Goal: Task Accomplishment & Management: Manage account settings

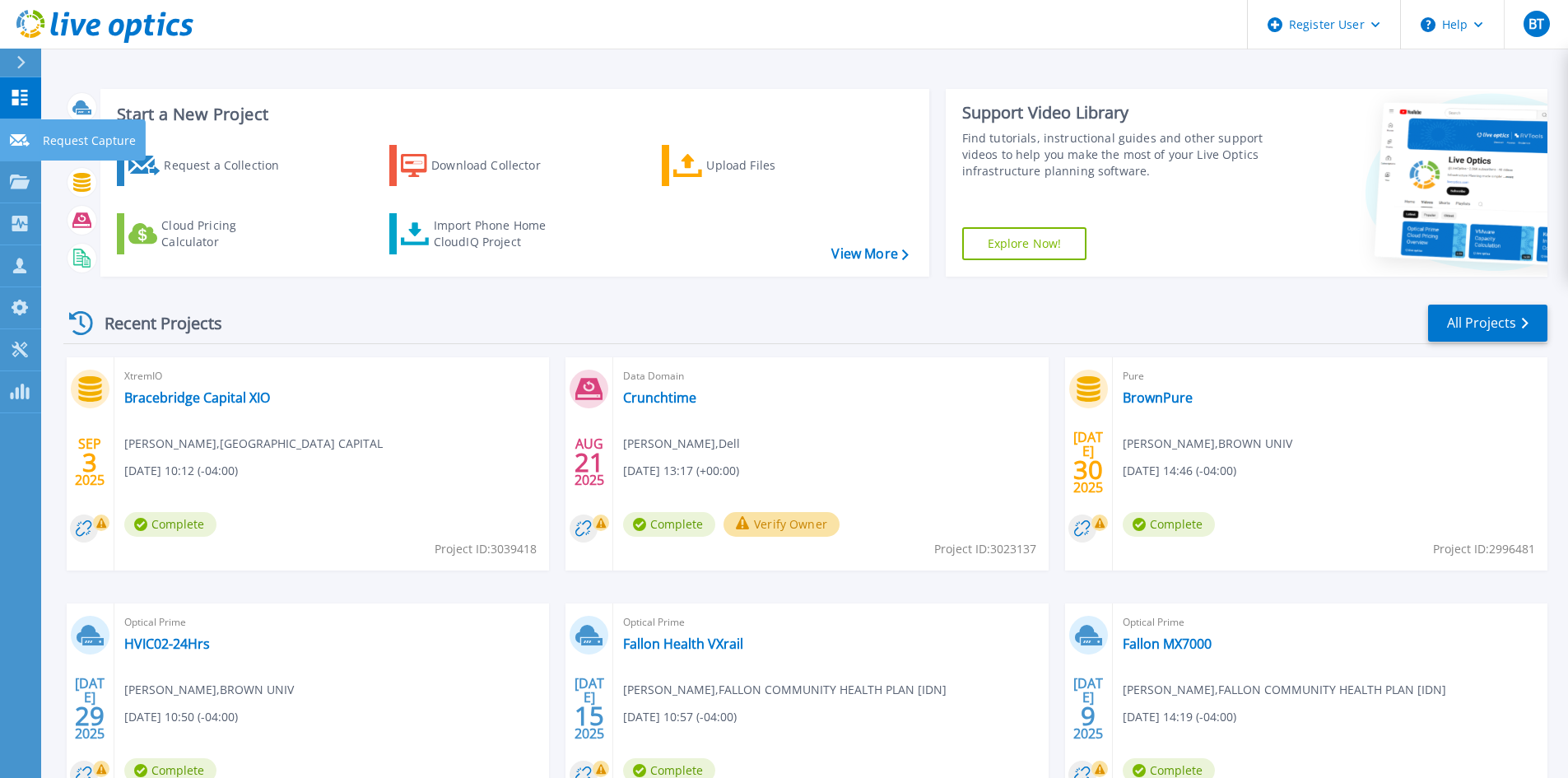
click at [12, 153] on link "Request Capture Request Capture" at bounding box center [21, 140] width 41 height 42
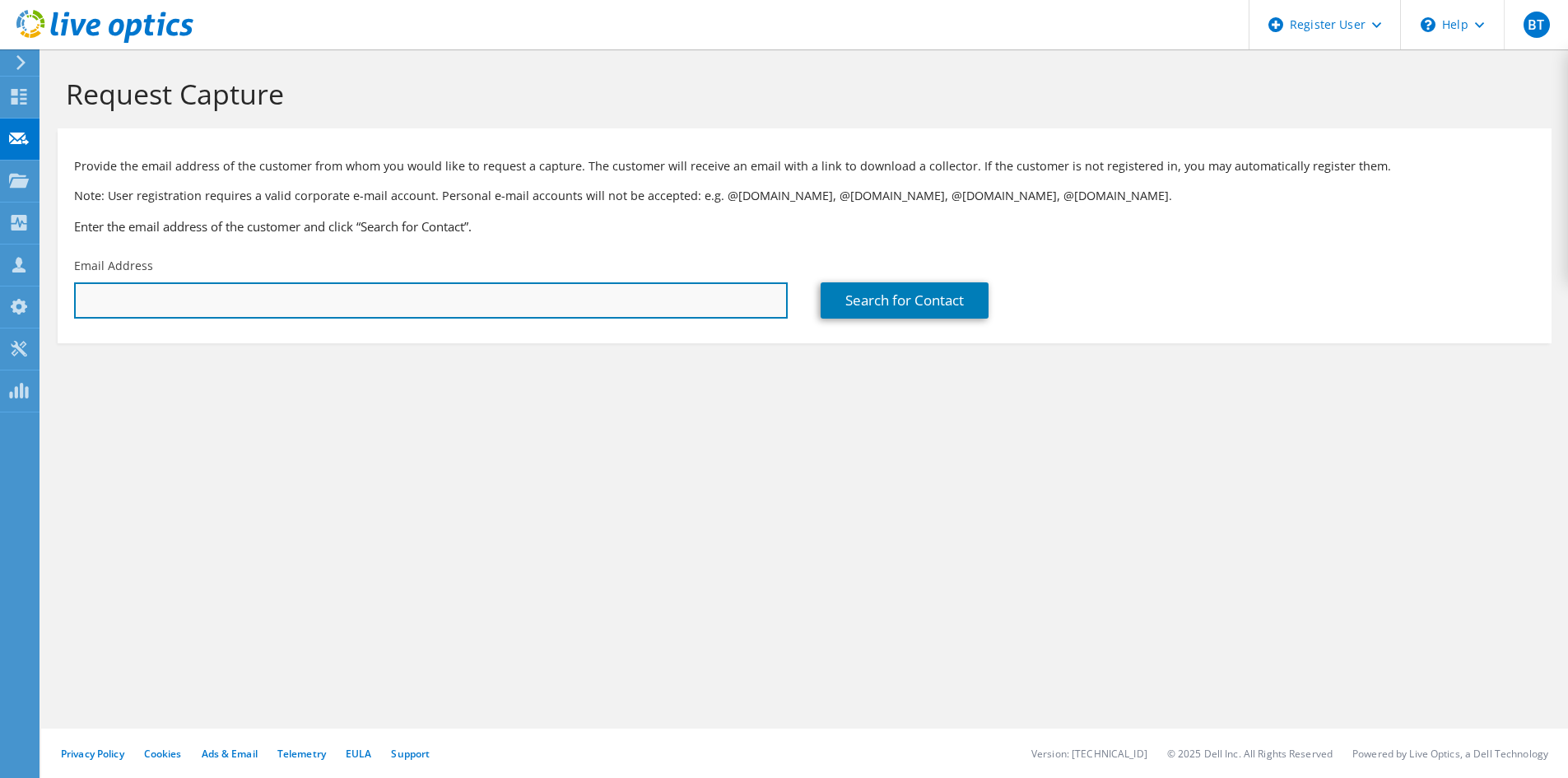
click at [281, 301] on input "text" at bounding box center [431, 300] width 714 height 36
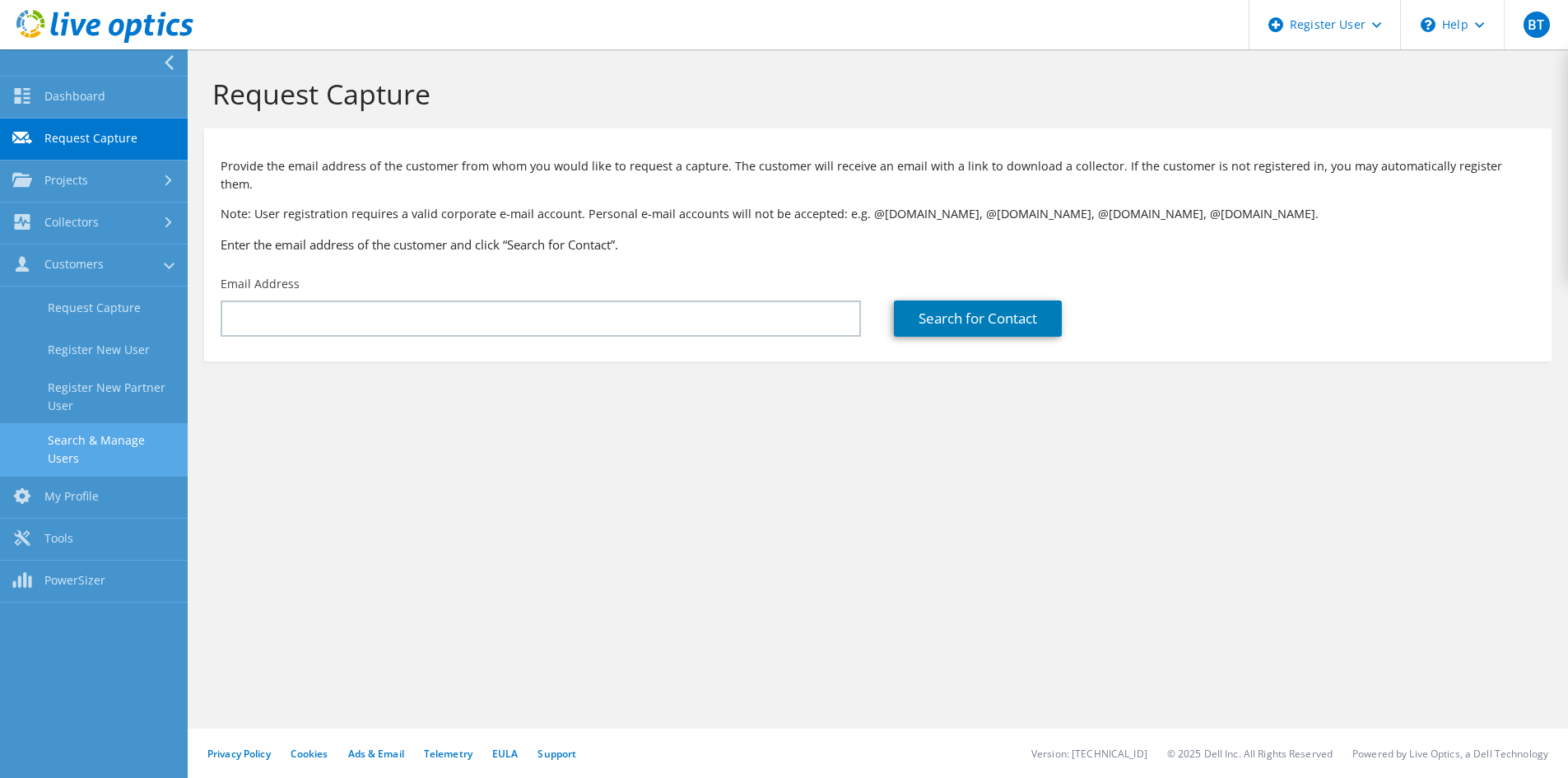
click at [120, 446] on link "Search & Manage Users" at bounding box center [94, 450] width 188 height 53
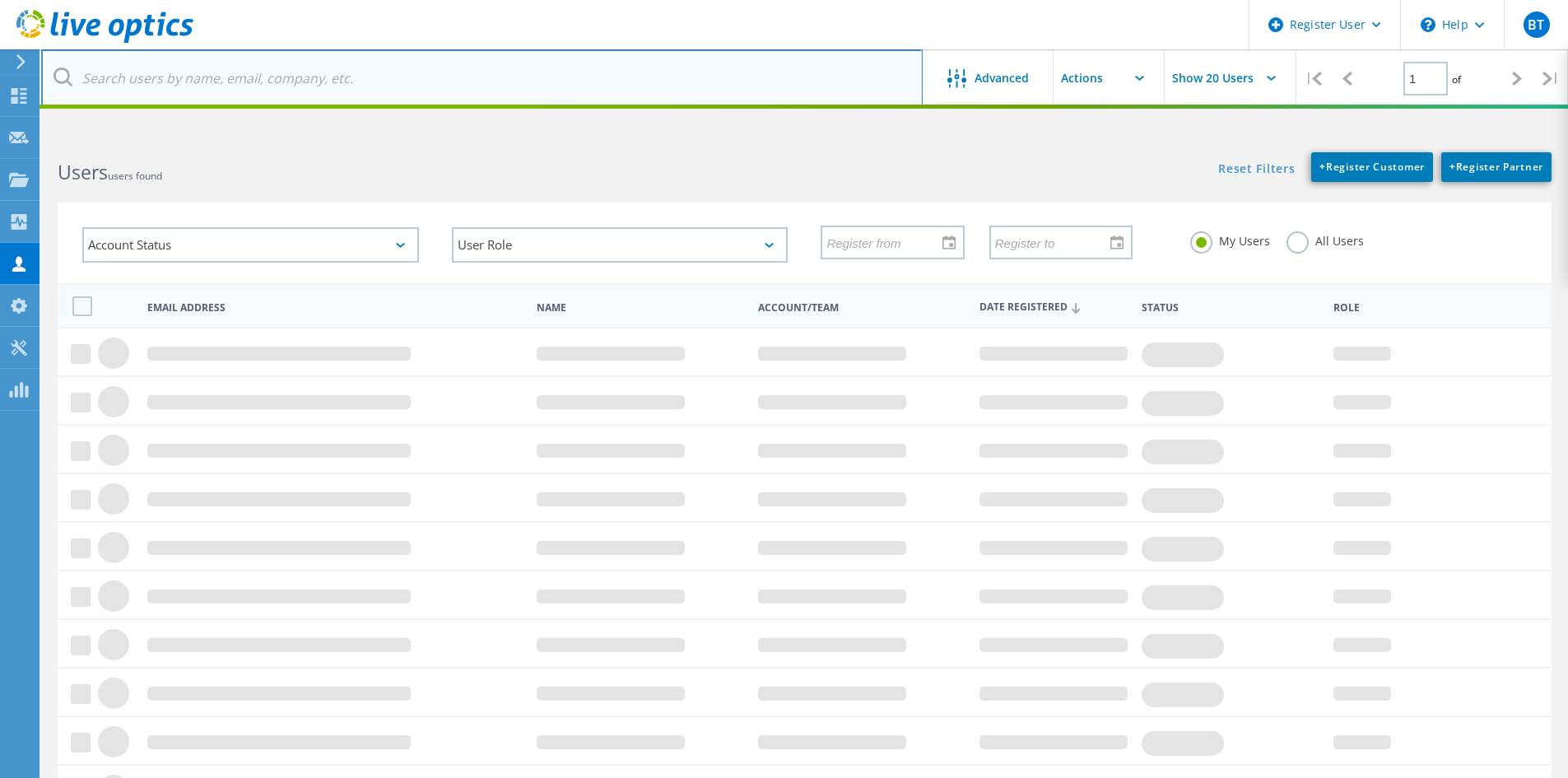
click at [178, 90] on input "text" at bounding box center [481, 77] width 881 height 58
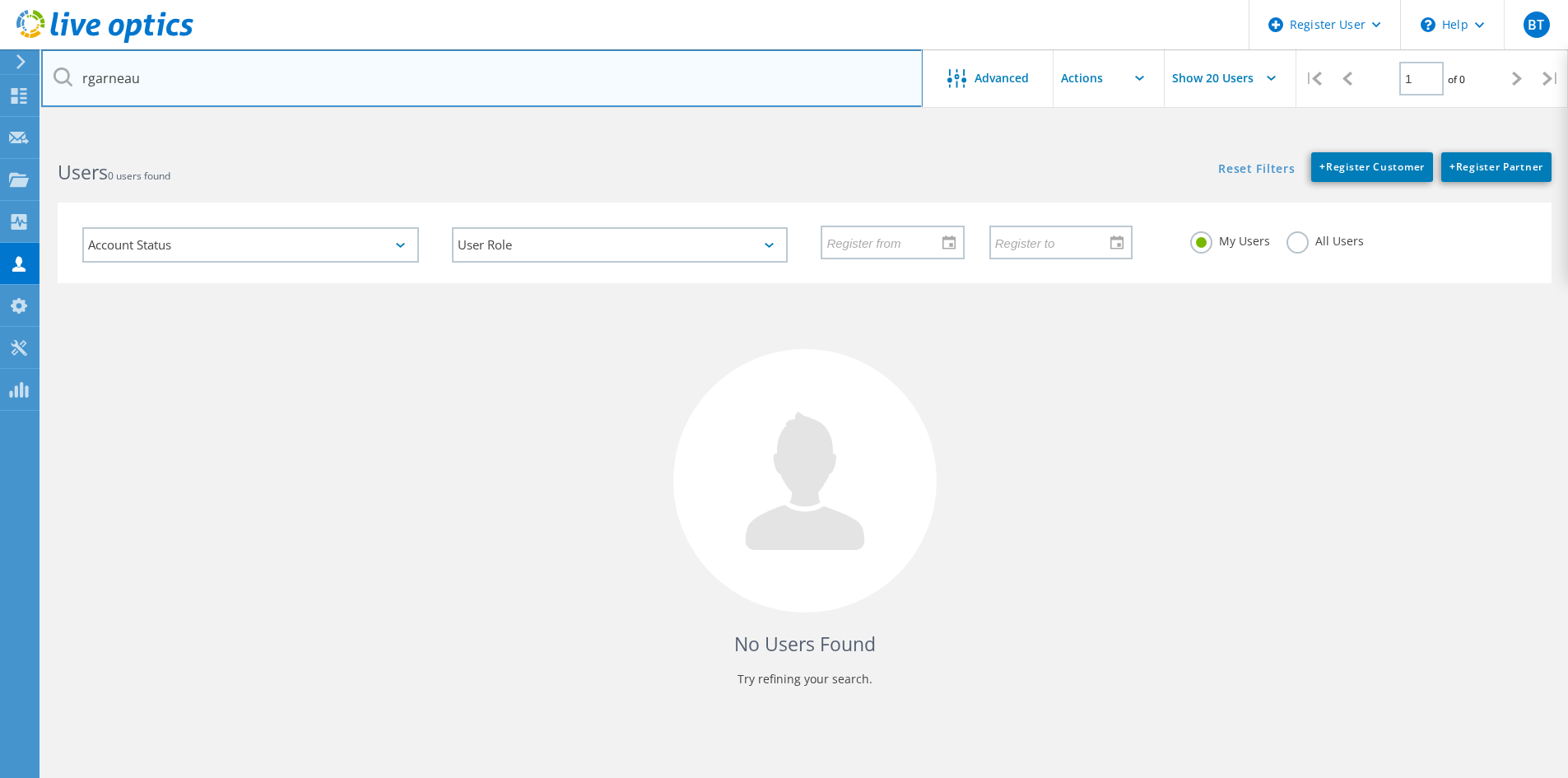
click at [205, 74] on input "rgarneau" at bounding box center [481, 77] width 881 height 58
paste input "@servicecu.org"
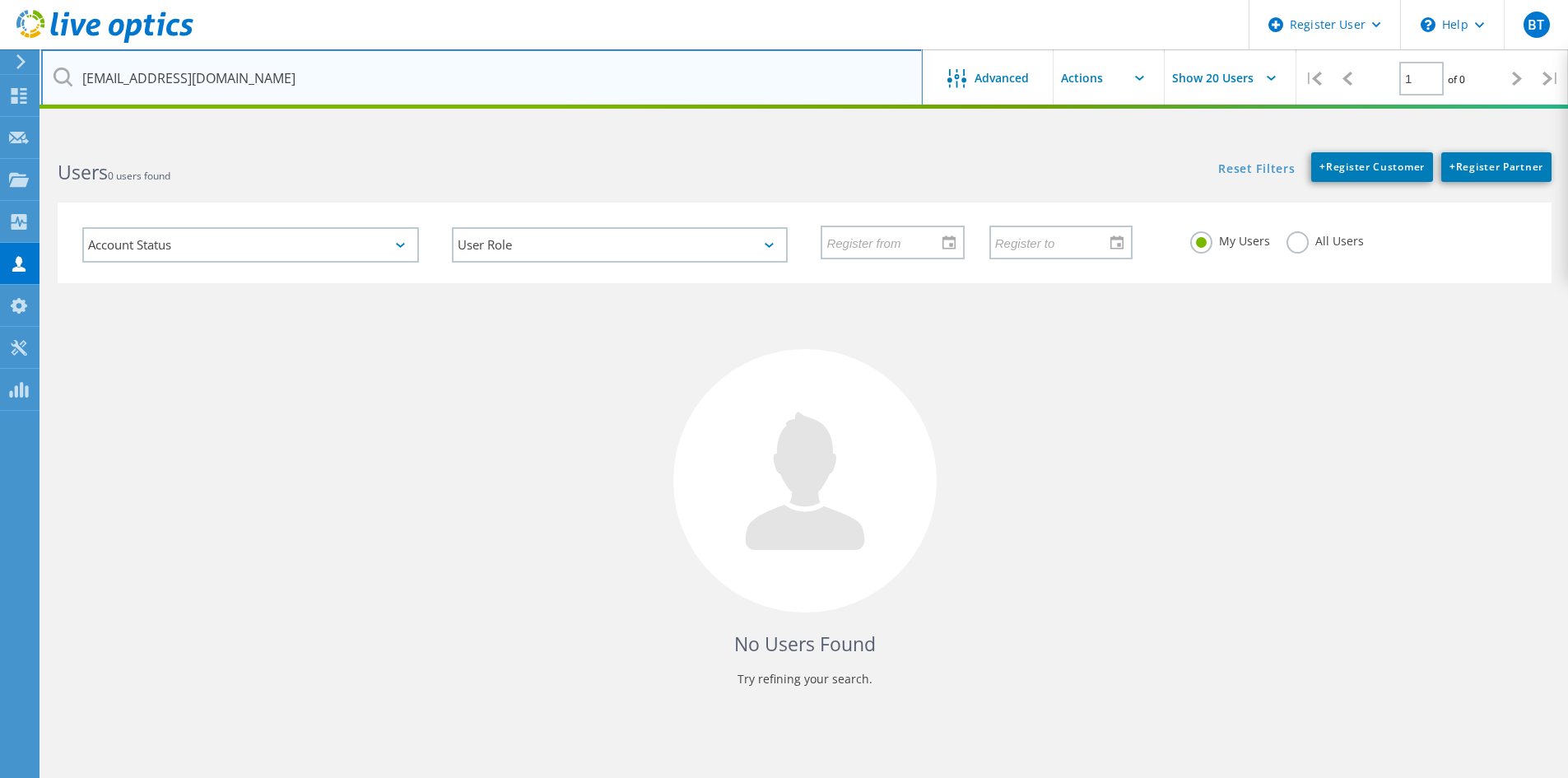
type input "rgarneau@servicecu.org"
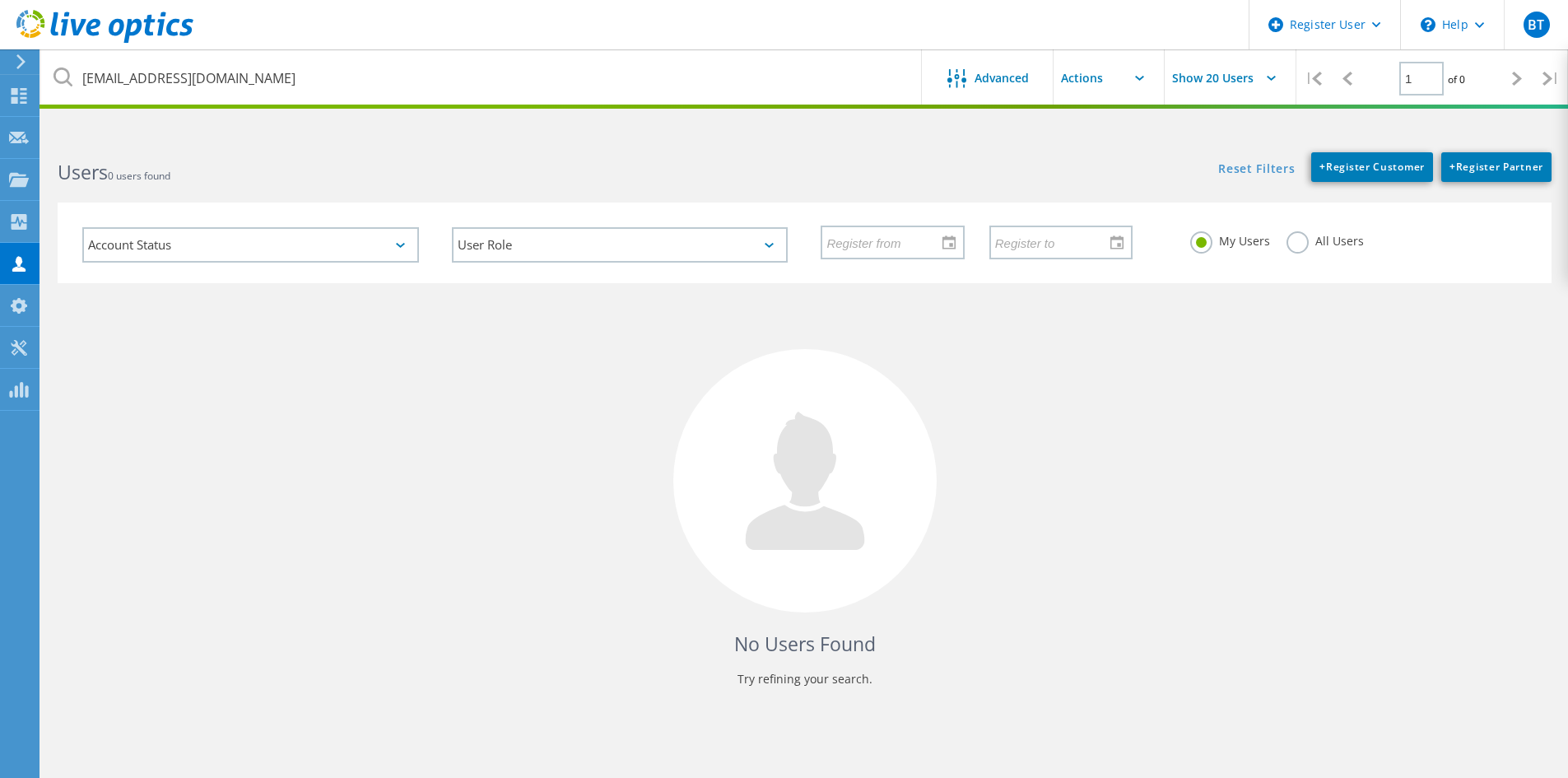
click at [1300, 241] on label "All Users" at bounding box center [1324, 239] width 77 height 16
click at [0, 0] on input "All Users" at bounding box center [0, 0] width 0 height 0
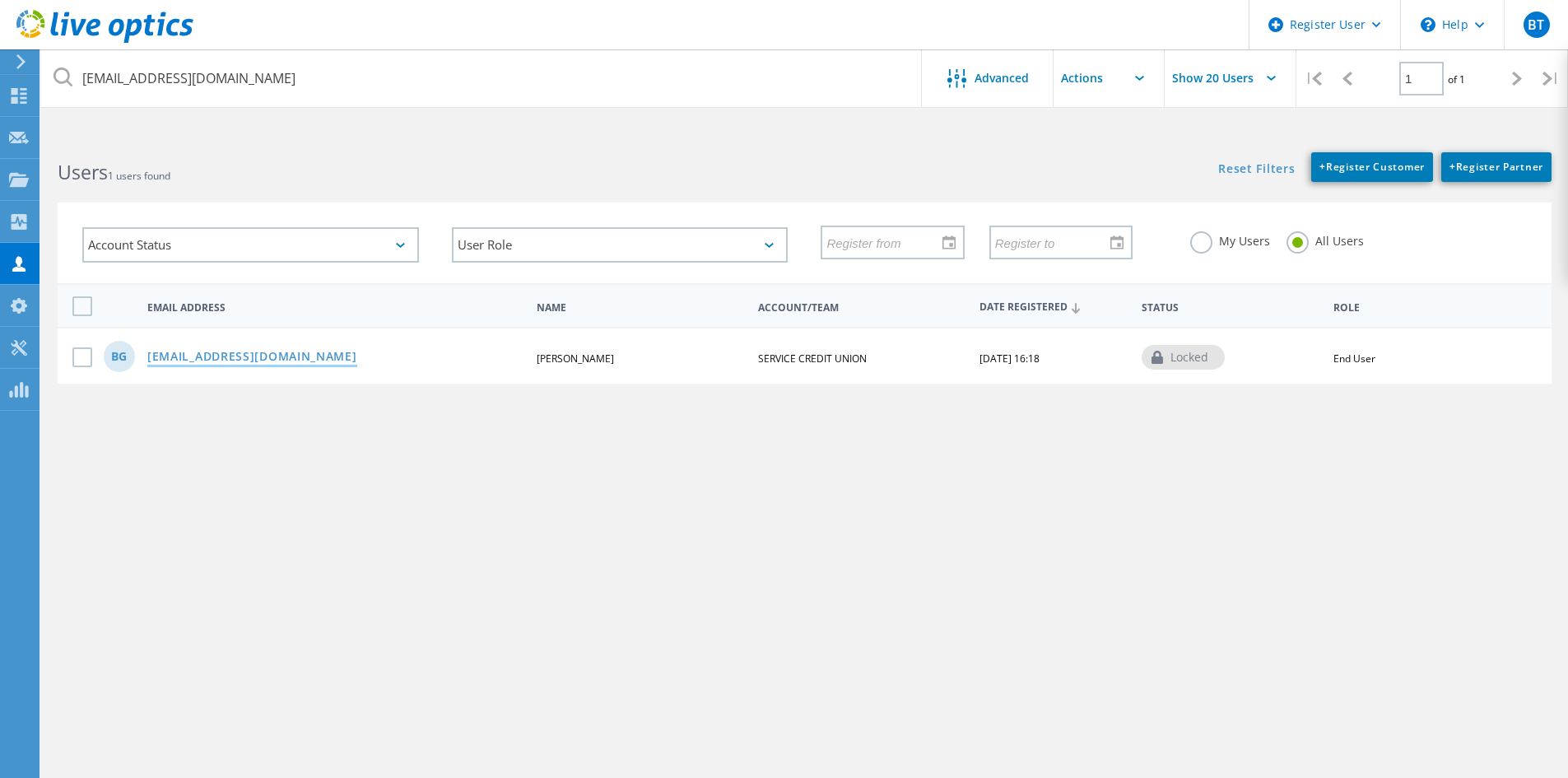
click at [239, 357] on link "[EMAIL_ADDRESS][DOMAIN_NAME]" at bounding box center [252, 357] width 210 height 14
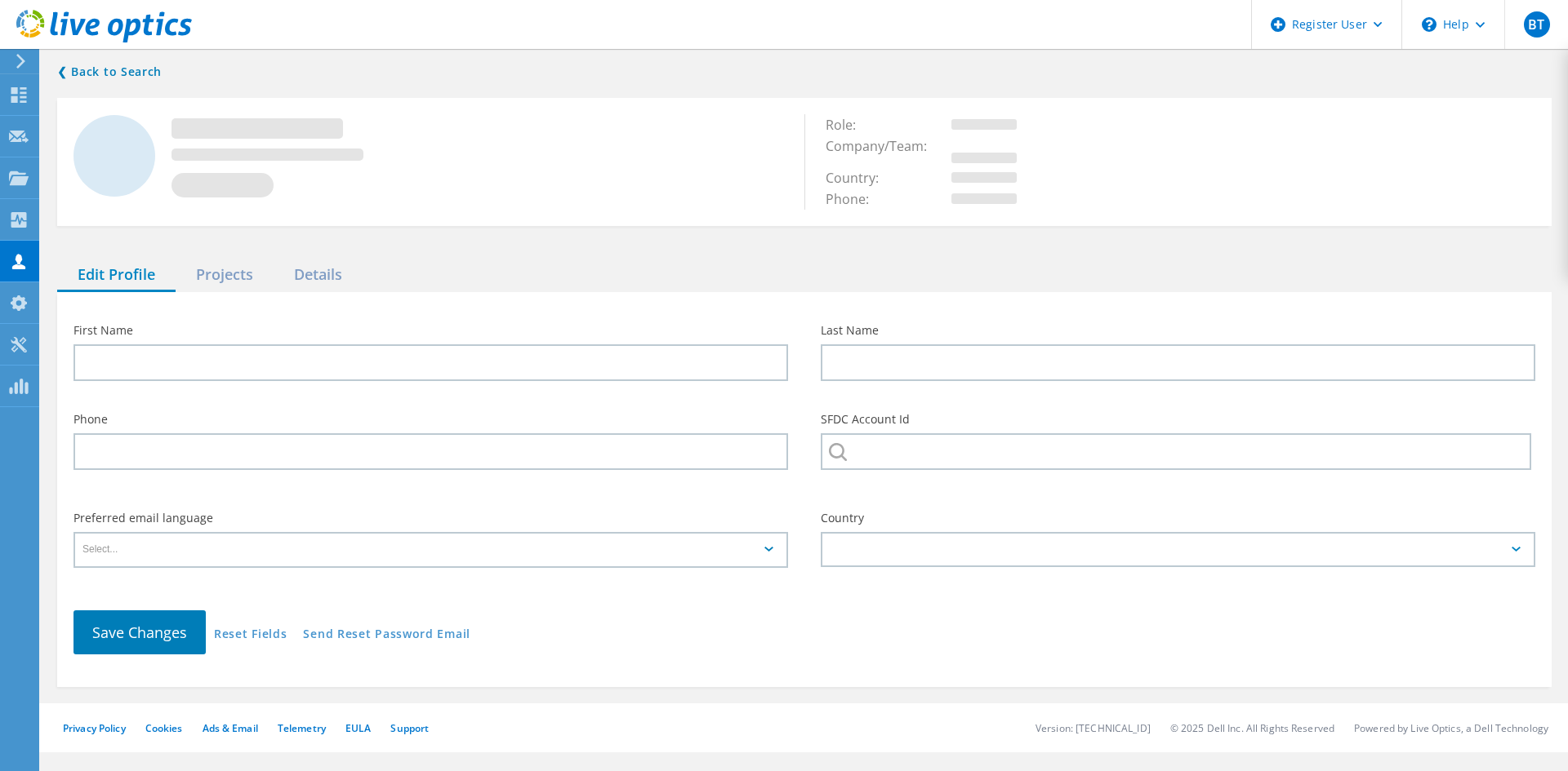
type input "[PERSON_NAME]"
type input "Garneau"
type input "SERVICE CREDIT UNION"
type input "English"
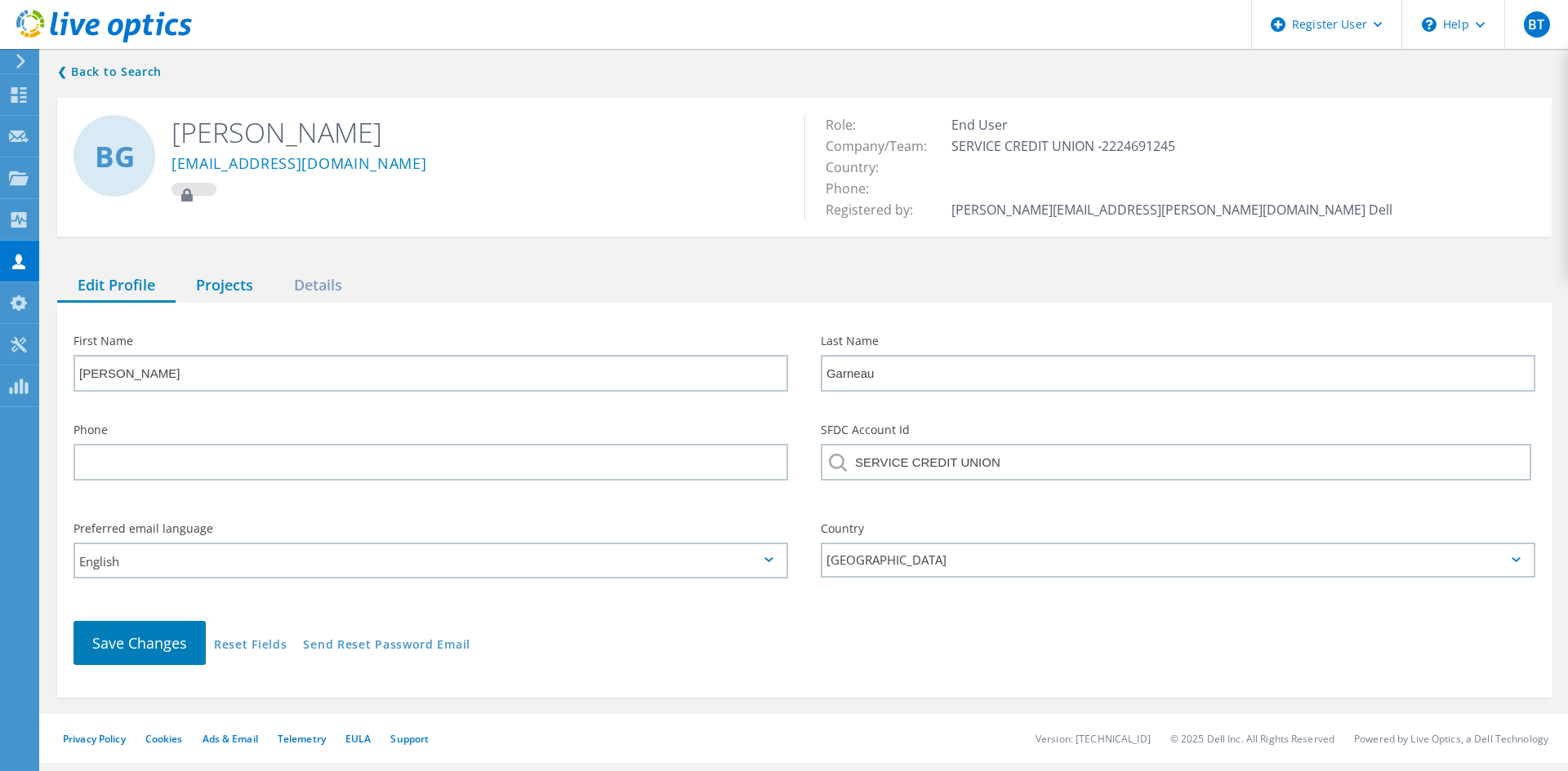
click at [231, 280] on div "Projects" at bounding box center [224, 286] width 98 height 33
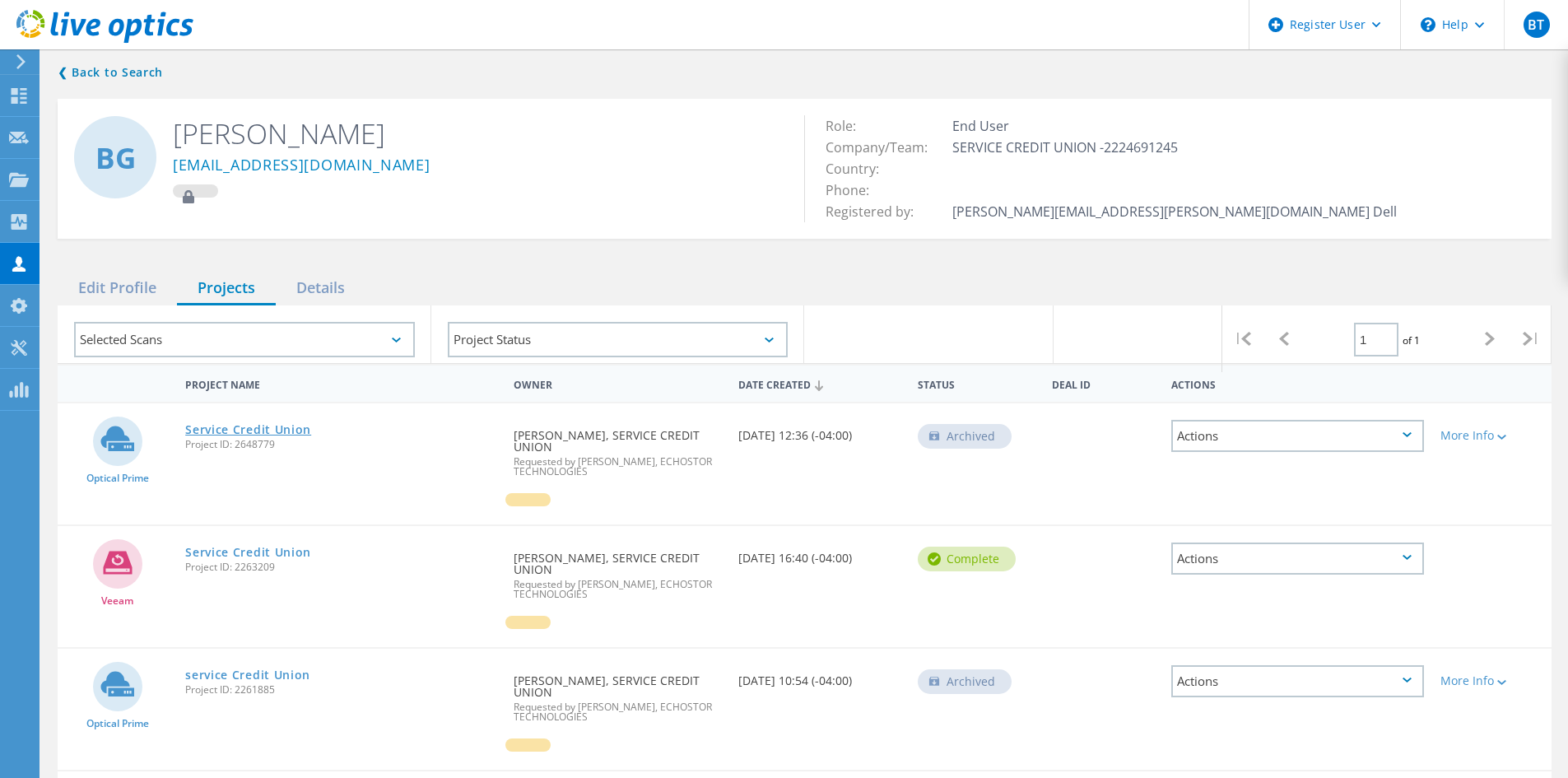
click at [238, 429] on link "Service Credit Union" at bounding box center [247, 430] width 126 height 12
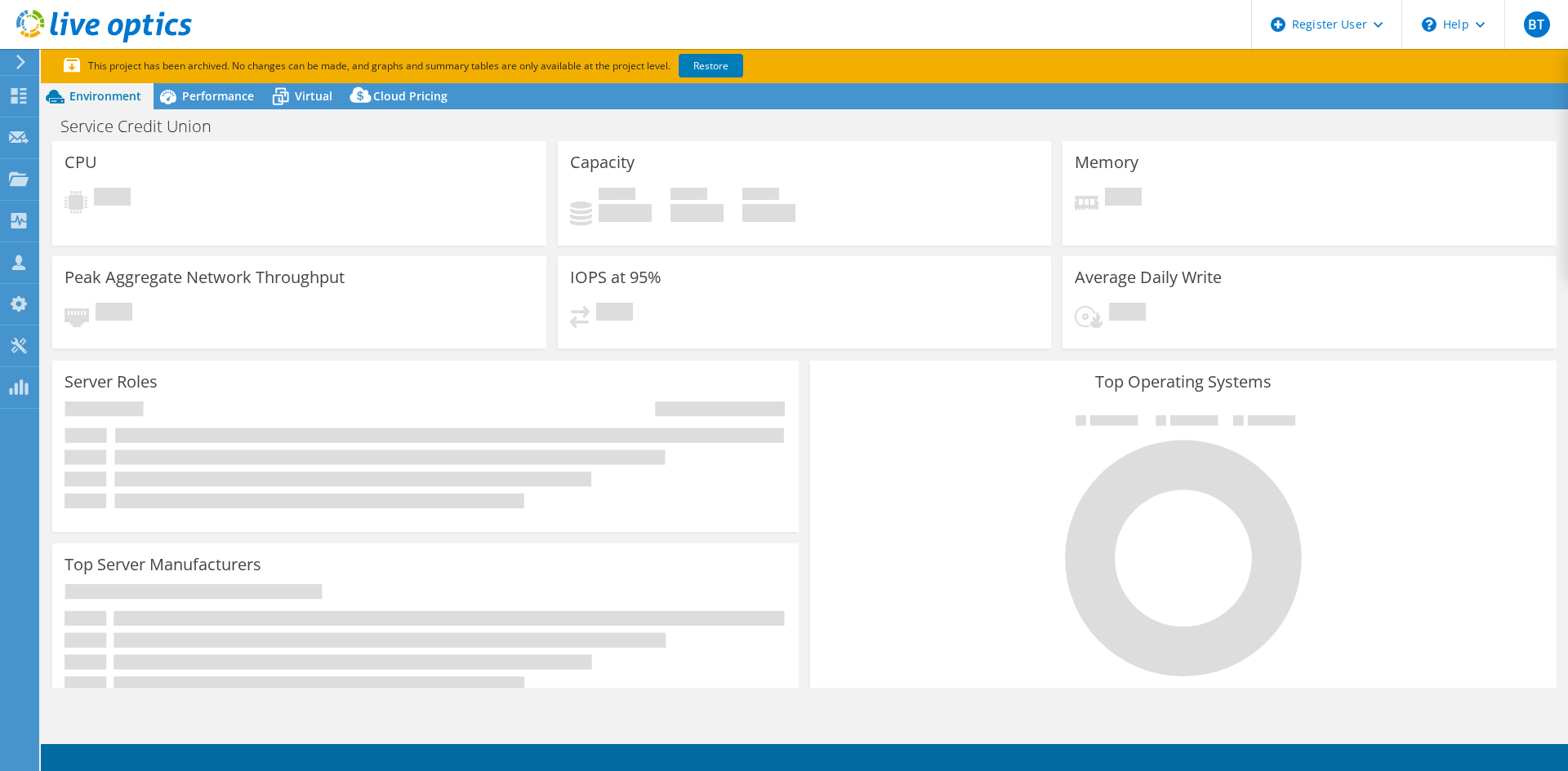
select select "USD"
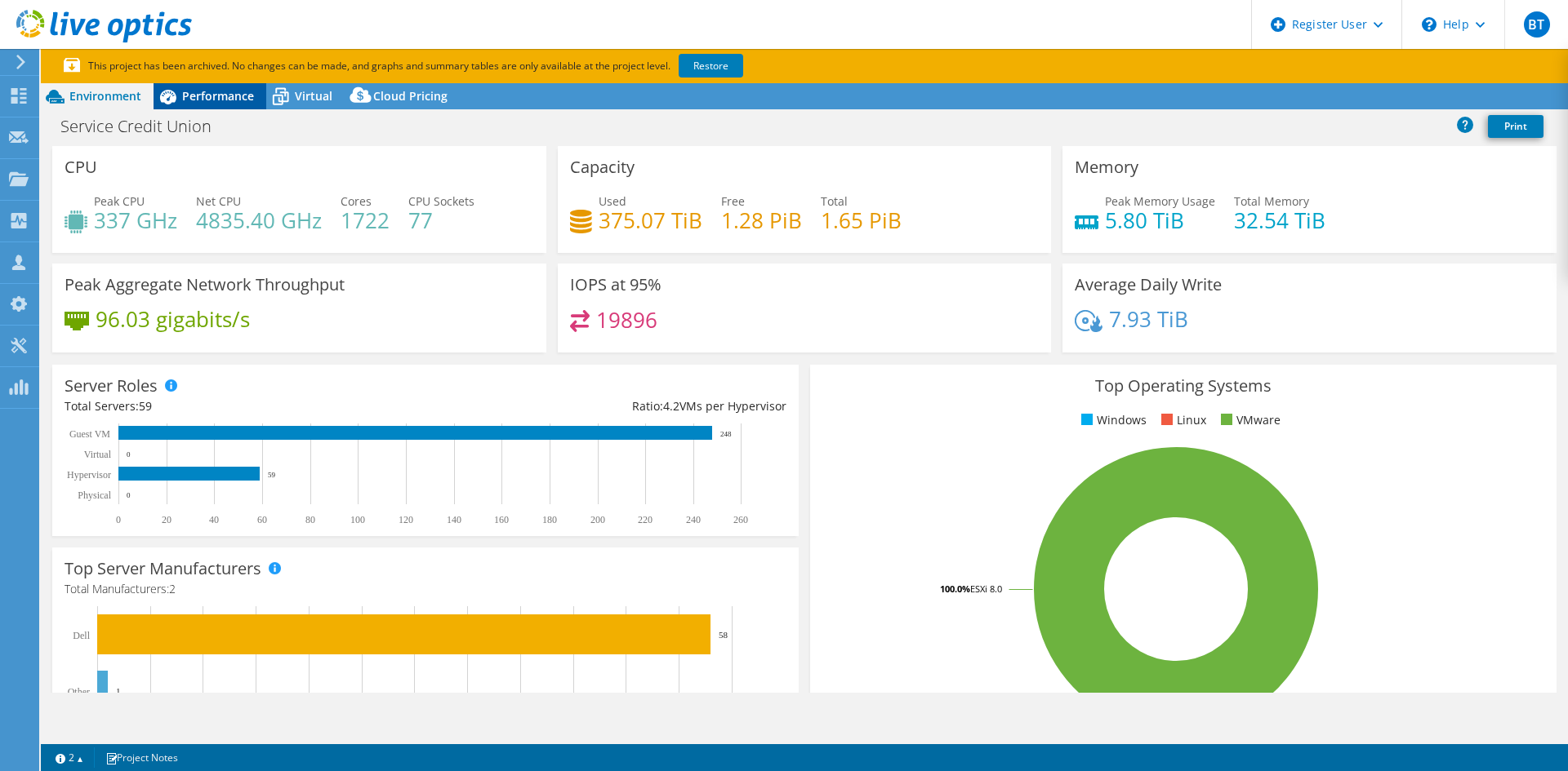
click at [229, 97] on span "Performance" at bounding box center [218, 96] width 72 height 16
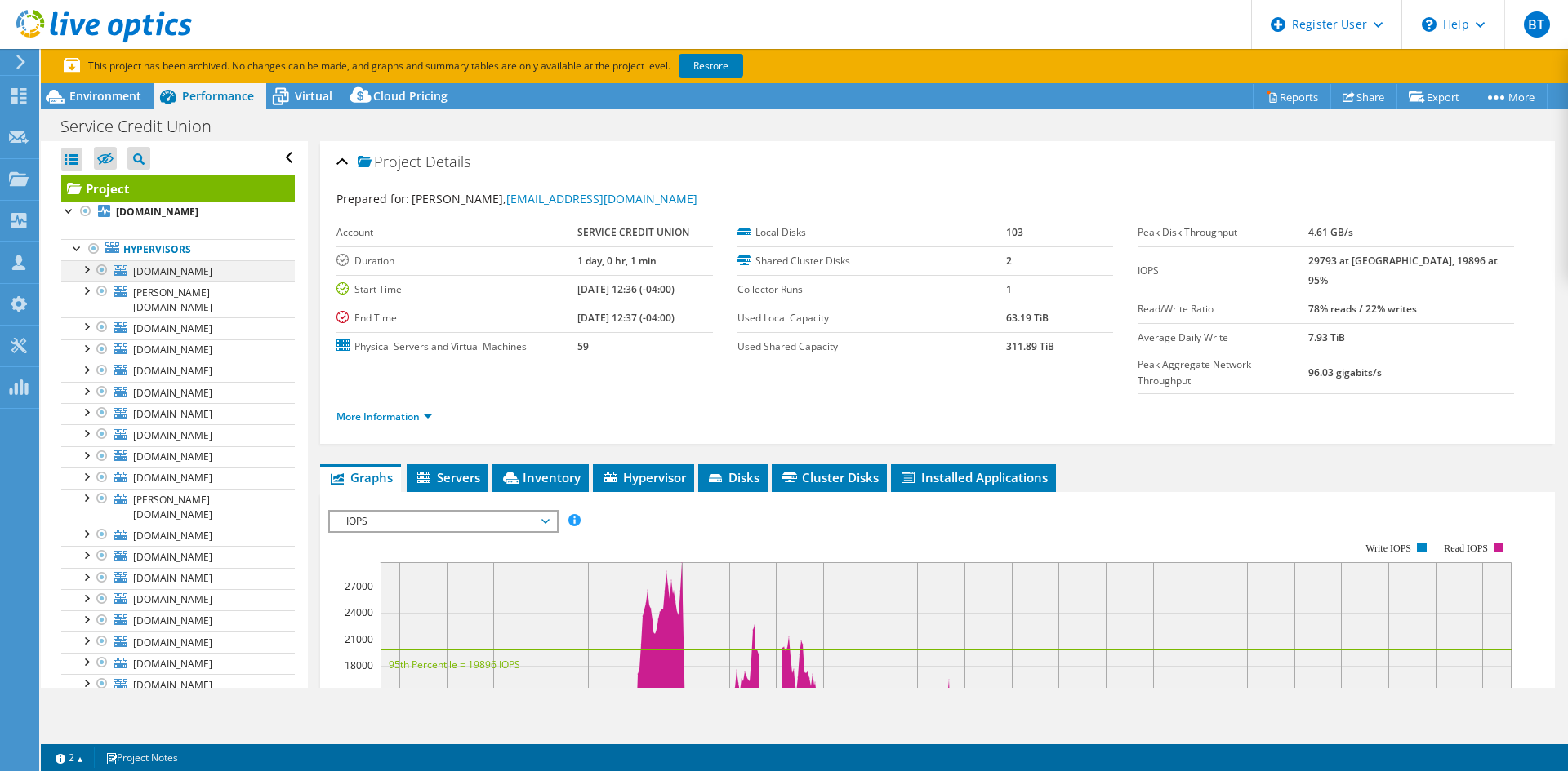
click at [83, 268] on div at bounding box center [85, 268] width 16 height 16
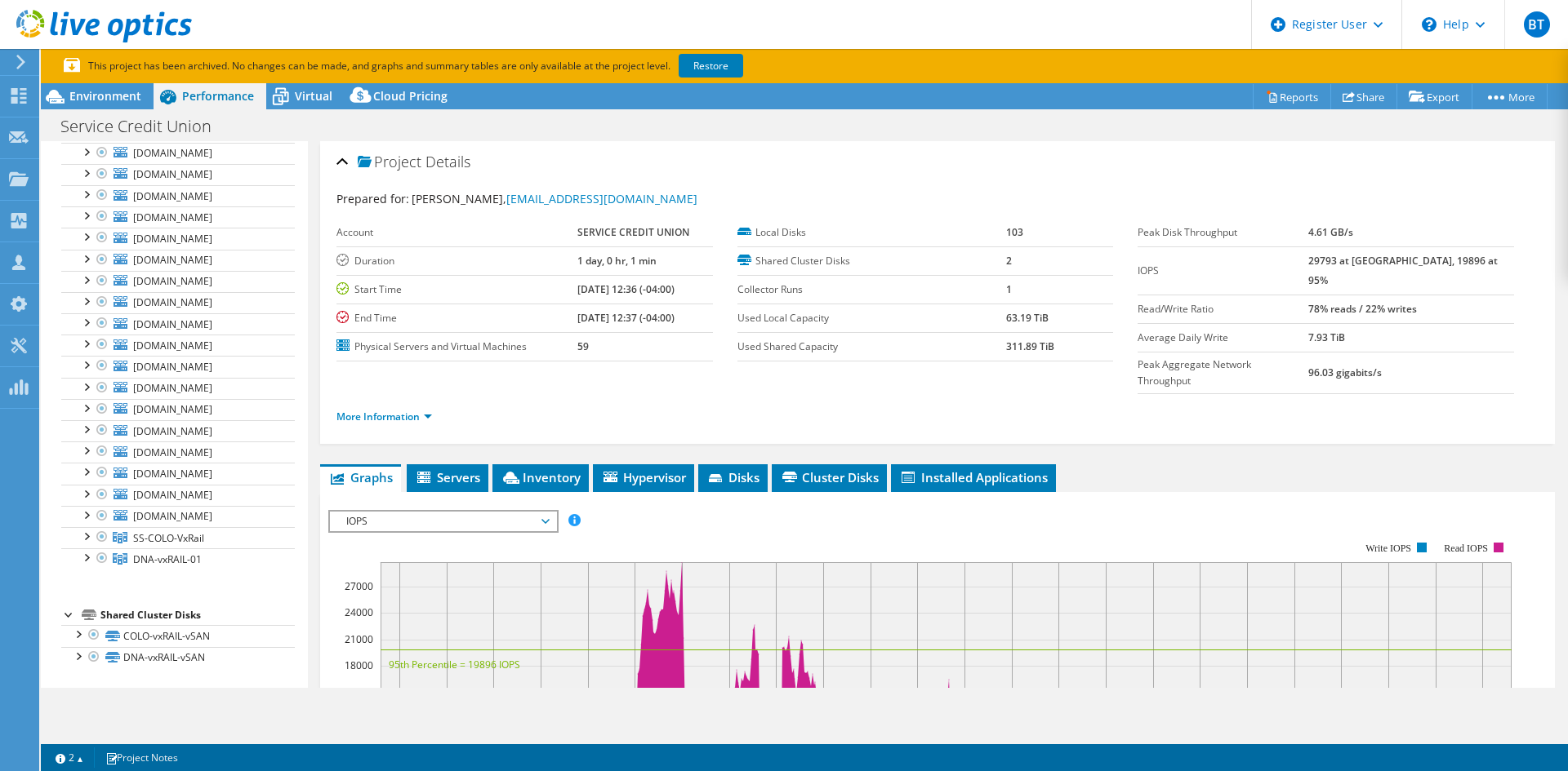
scroll to position [1174, 0]
click at [88, 538] on div at bounding box center [85, 535] width 16 height 16
click at [85, 282] on div at bounding box center [85, 278] width 16 height 16
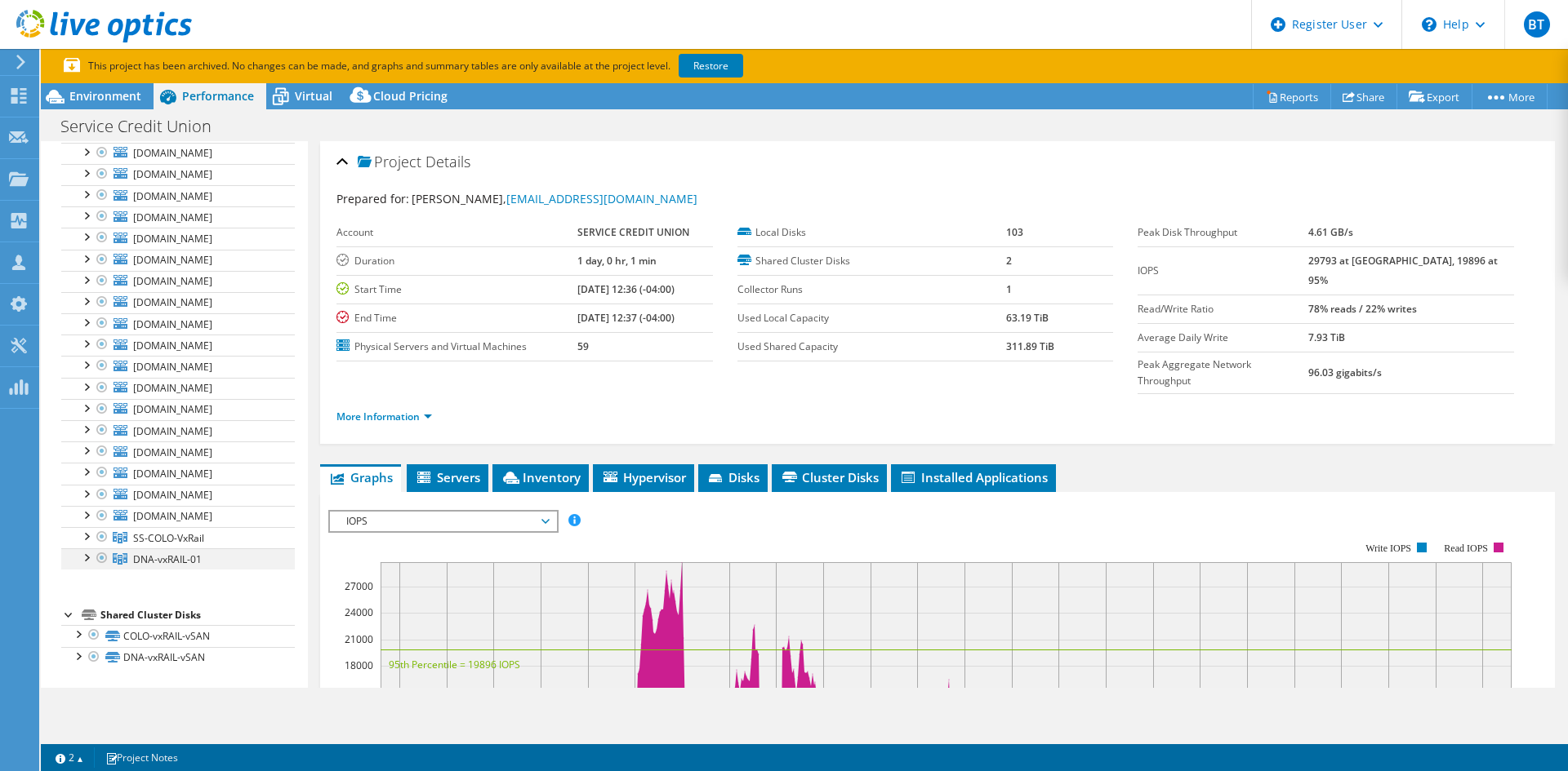
click at [84, 554] on div at bounding box center [85, 556] width 16 height 16
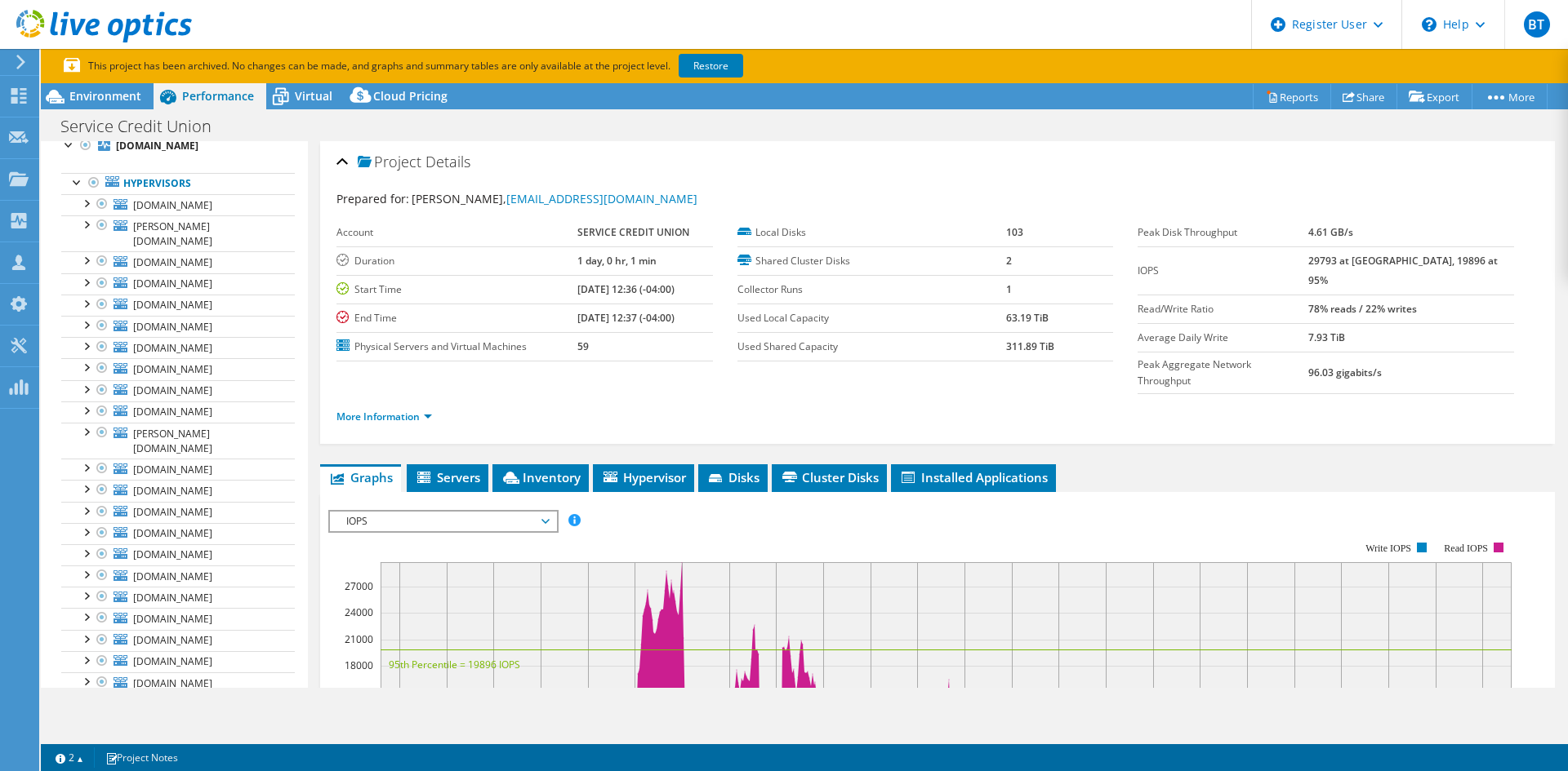
scroll to position [0, 0]
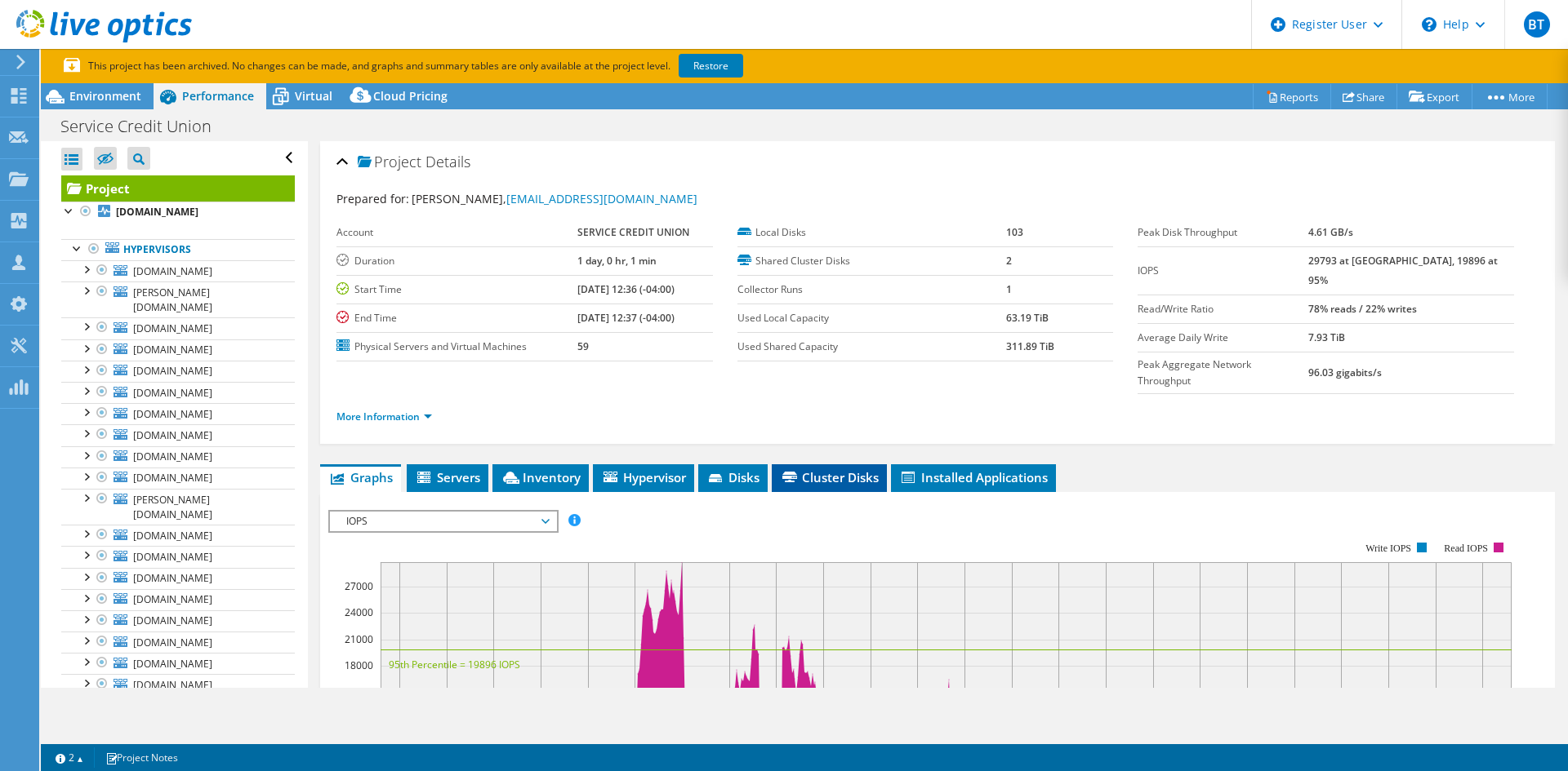
click at [824, 469] on span "Cluster Disks" at bounding box center [830, 477] width 99 height 16
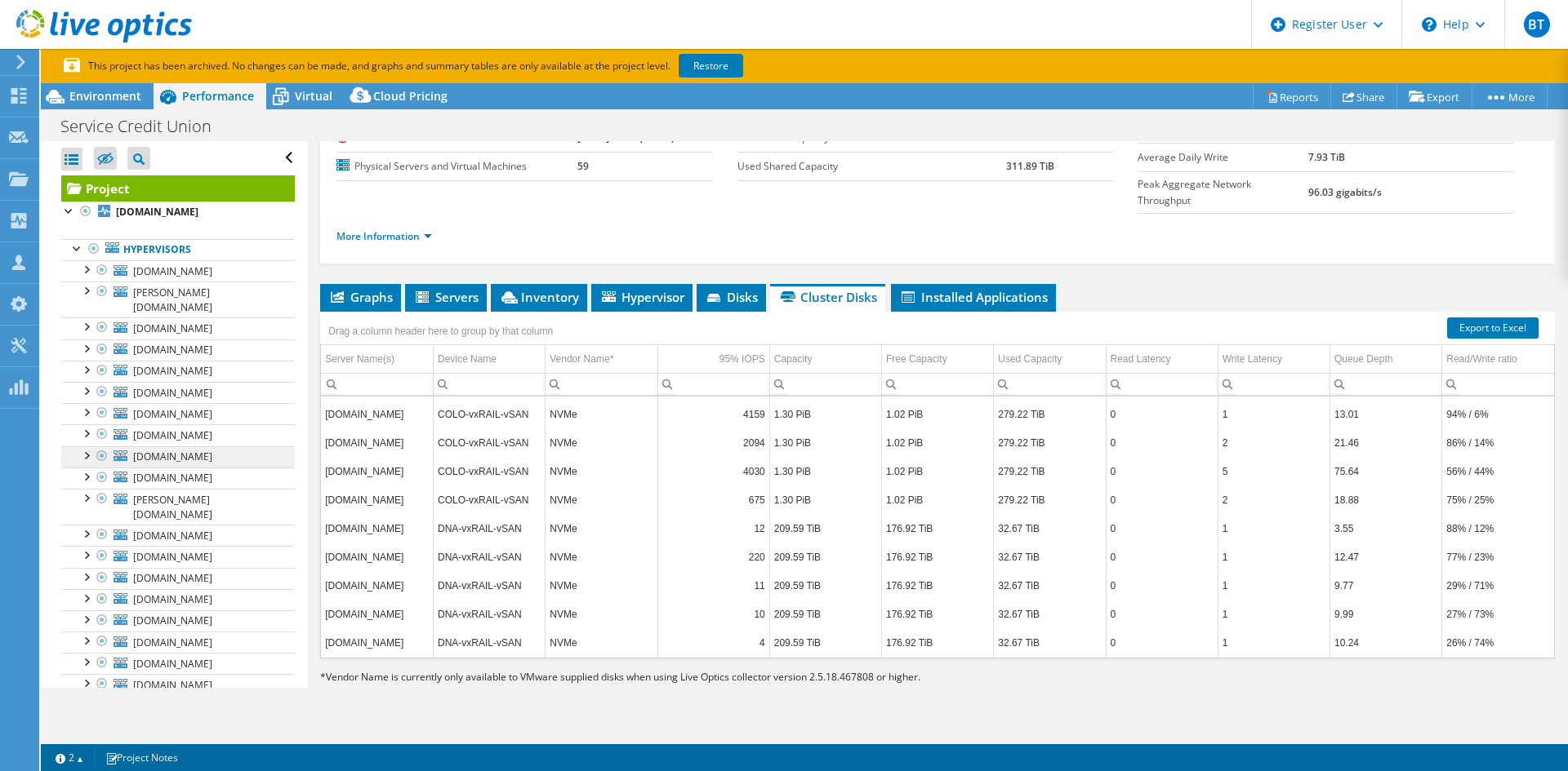
scroll to position [490, 0]
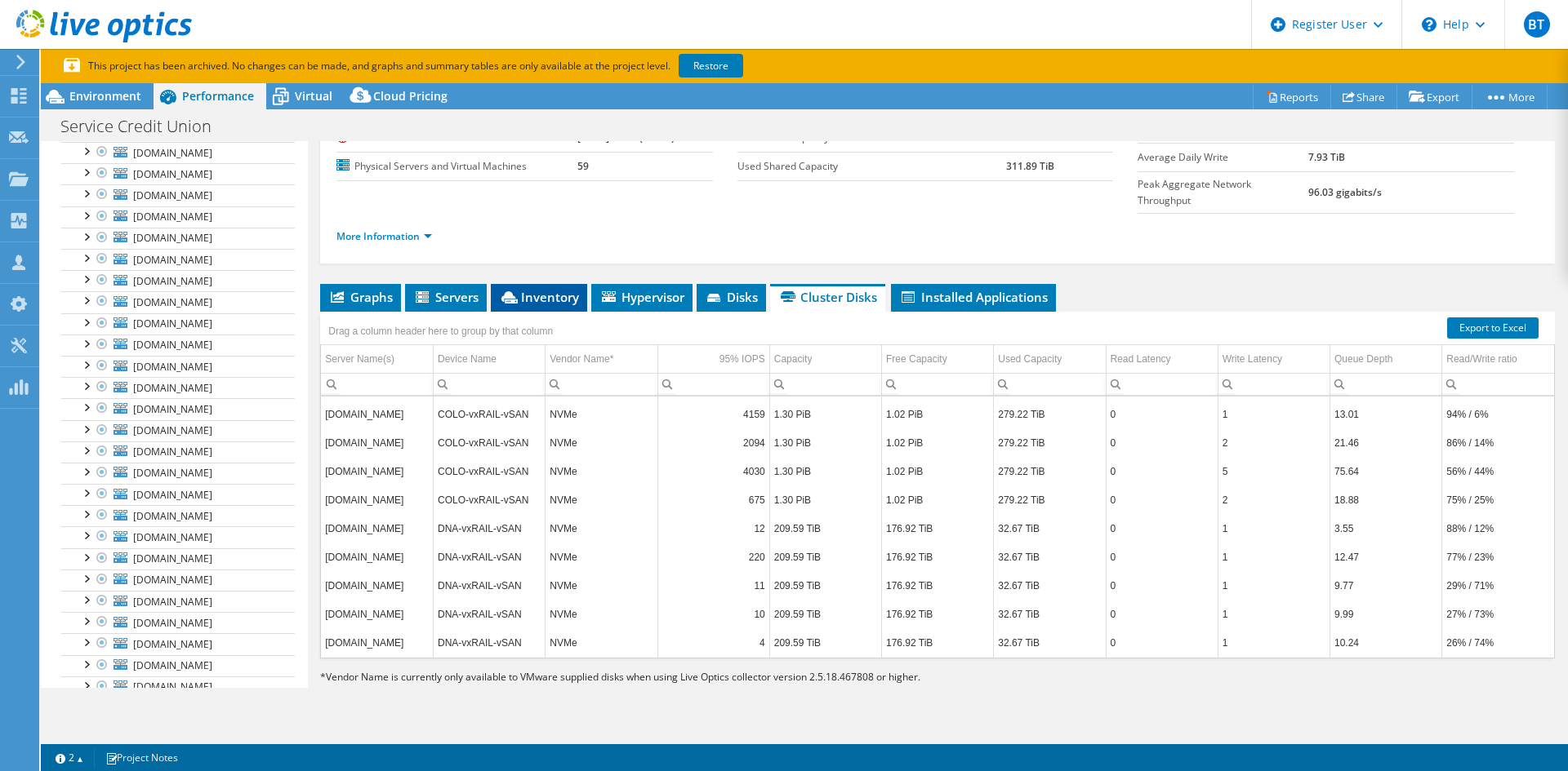
click at [539, 289] on span "Inventory" at bounding box center [539, 297] width 80 height 16
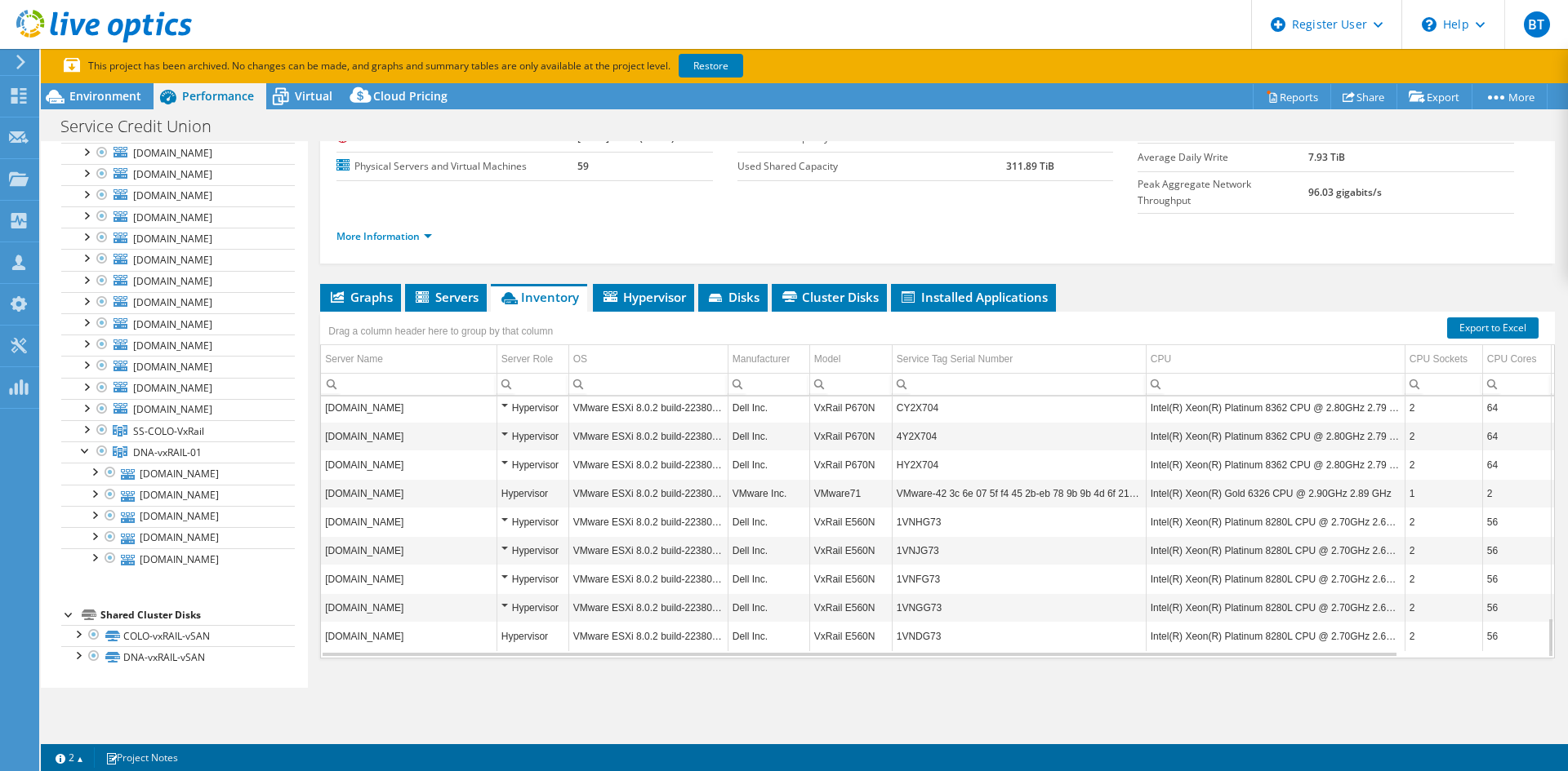
scroll to position [1281, 0]
click at [213, 430] on link "SS-COLO-VxRail" at bounding box center [178, 431] width 234 height 21
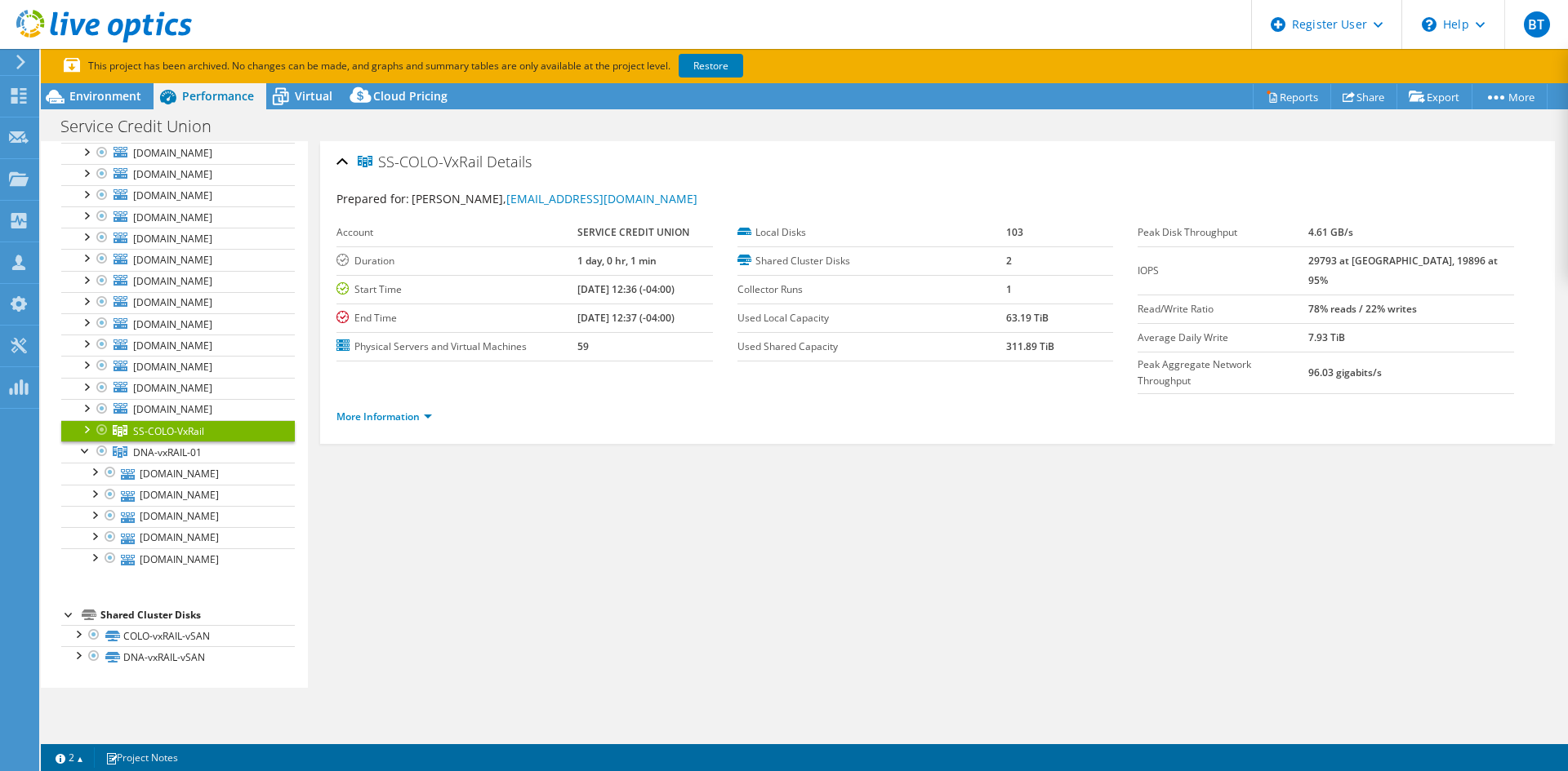
scroll to position [0, 0]
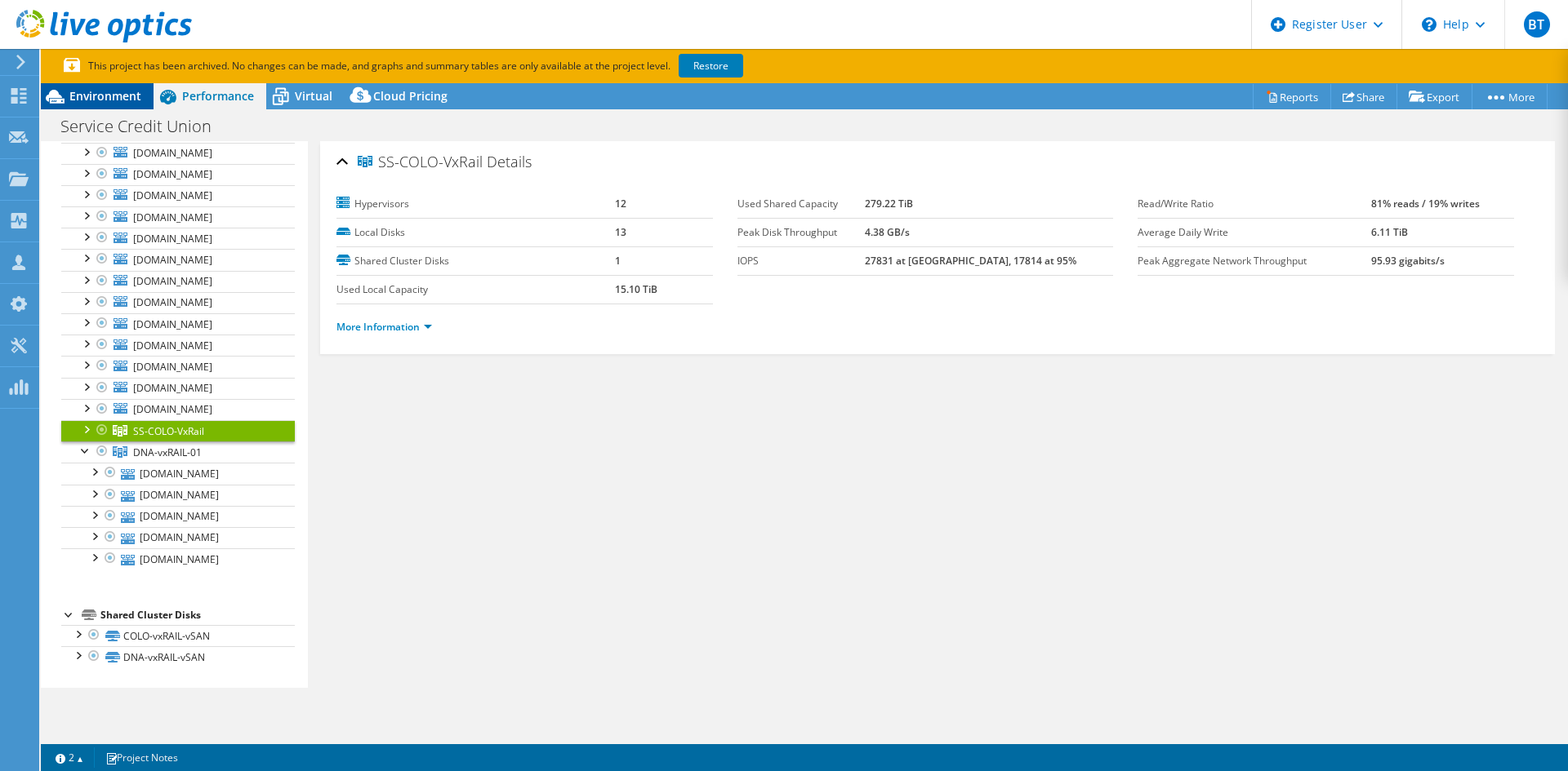
click at [130, 95] on span "Environment" at bounding box center [106, 96] width 72 height 16
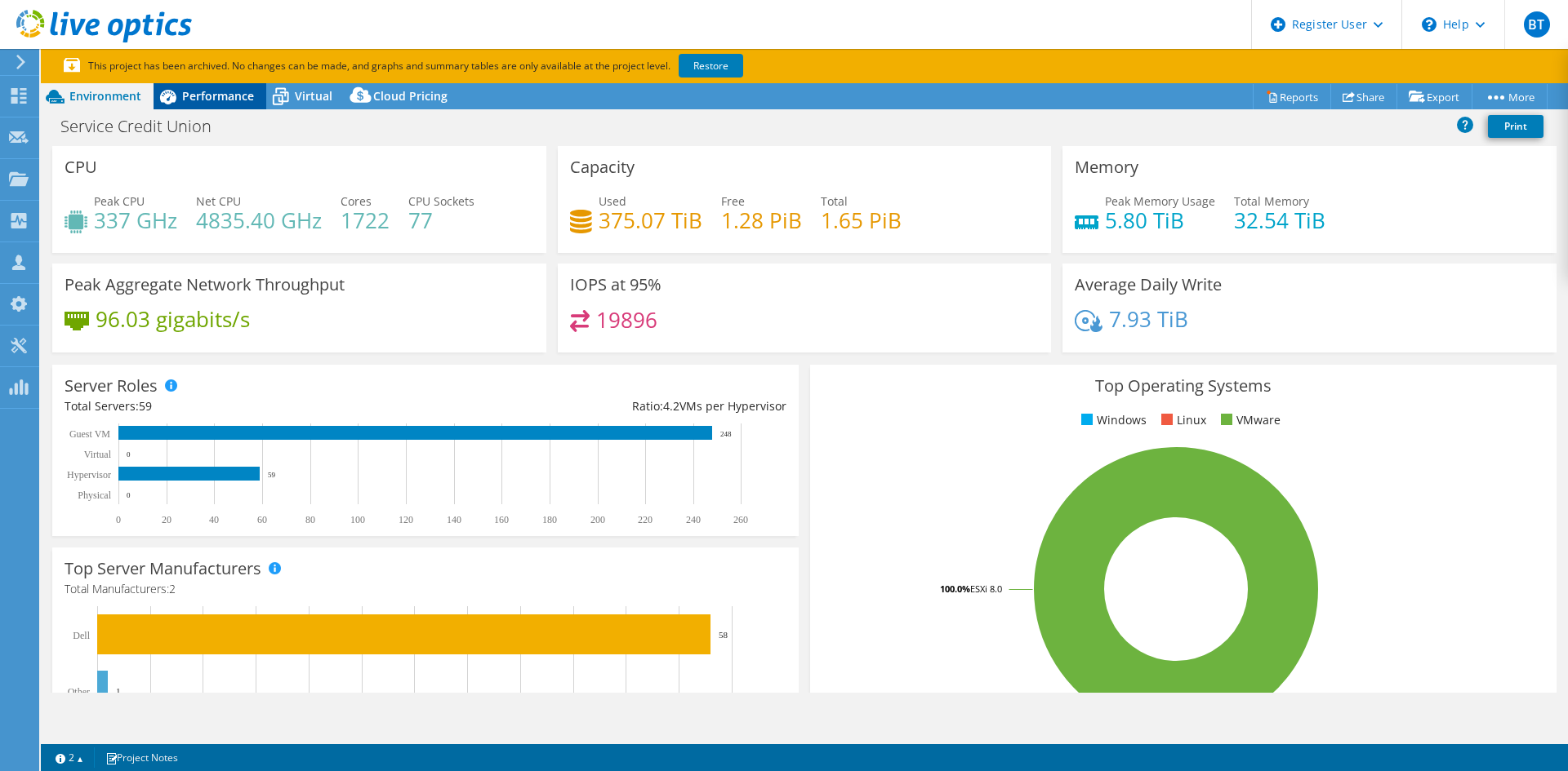
click at [203, 92] on span "Performance" at bounding box center [218, 96] width 72 height 16
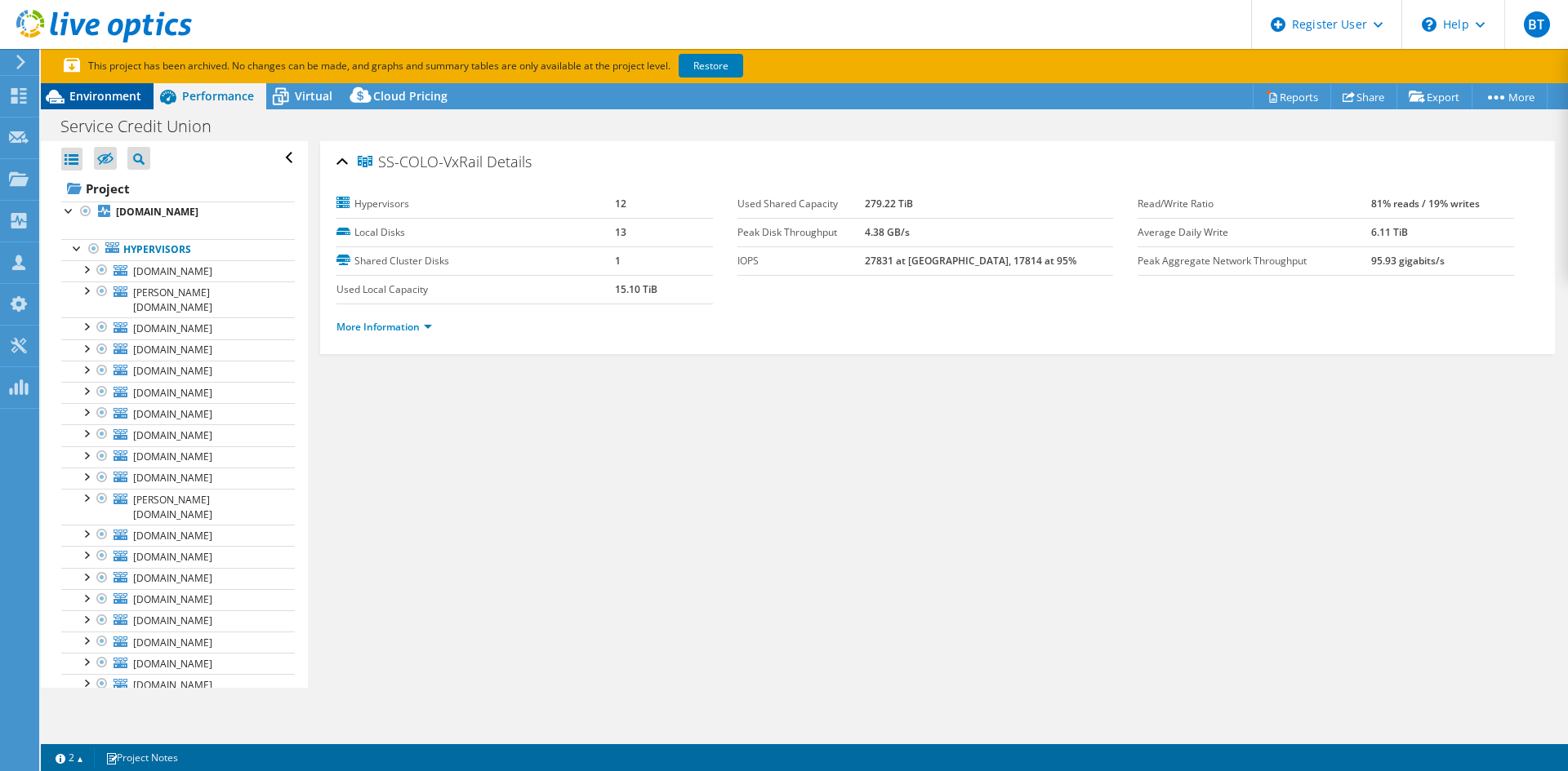
click at [111, 90] on span "Environment" at bounding box center [106, 96] width 72 height 16
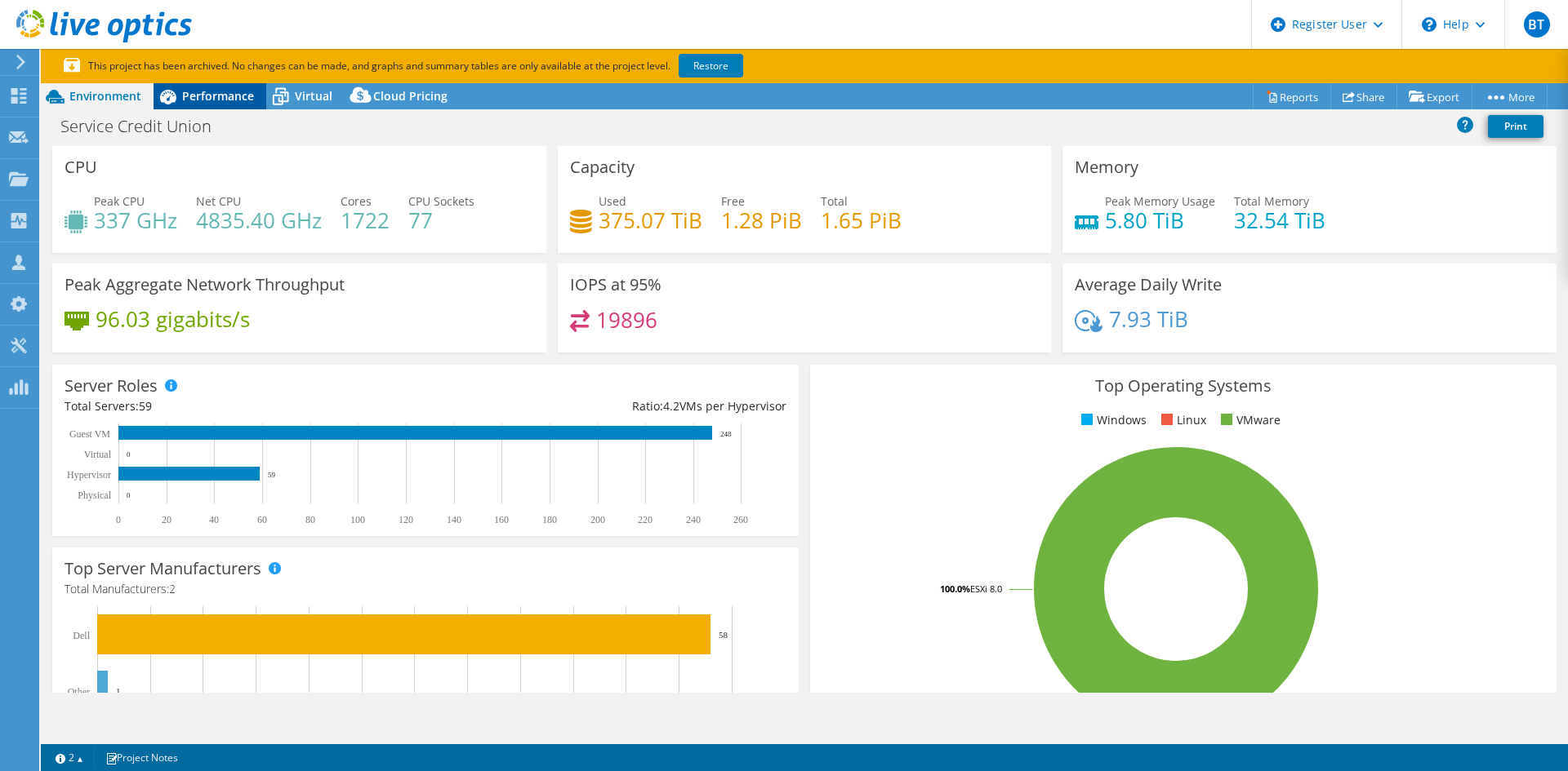
click at [181, 88] on icon at bounding box center [167, 96] width 28 height 28
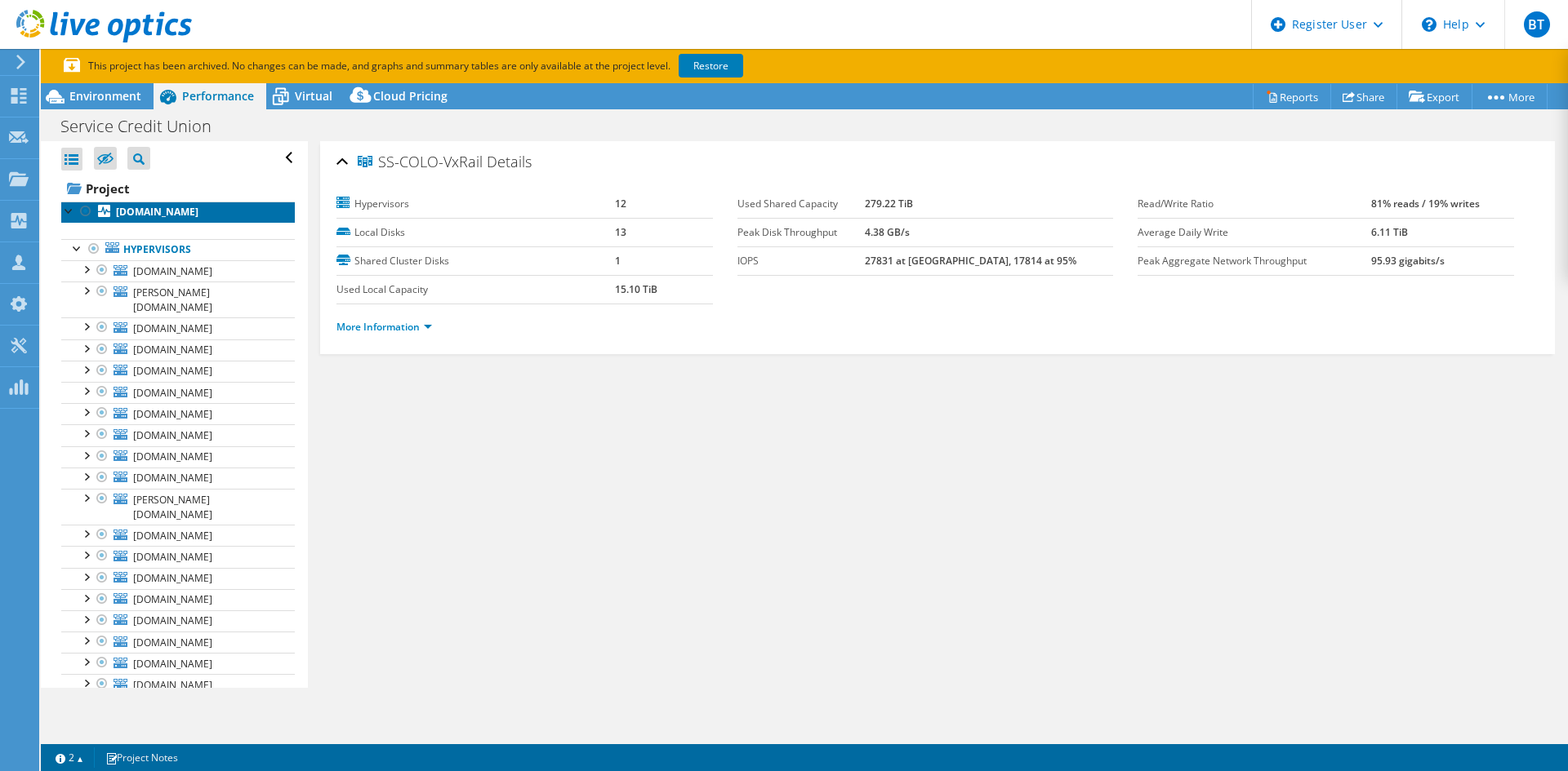
click at [167, 210] on b "[DOMAIN_NAME]" at bounding box center [156, 211] width 82 height 14
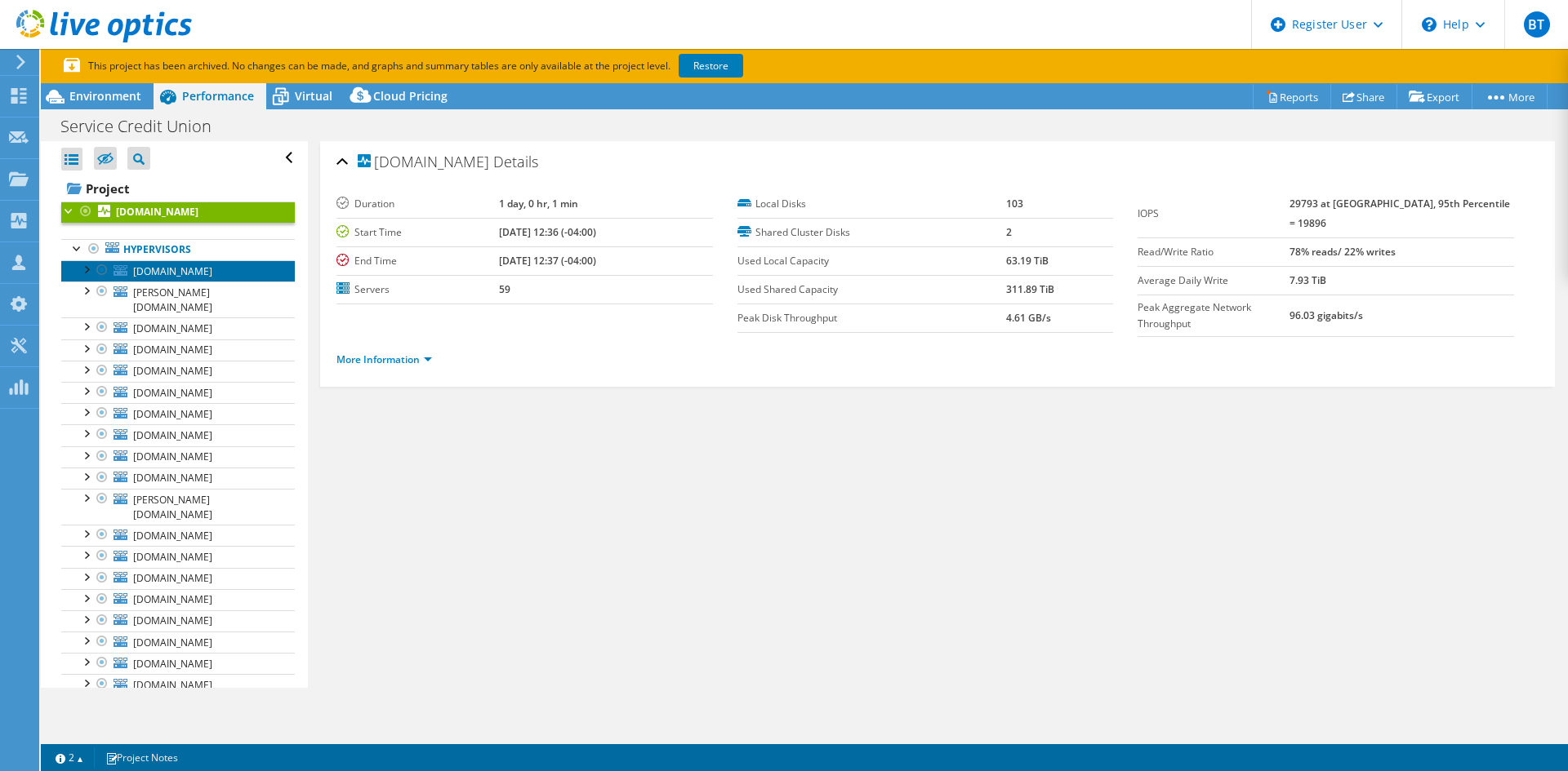
click at [208, 269] on span "[DOMAIN_NAME]" at bounding box center [173, 272] width 80 height 14
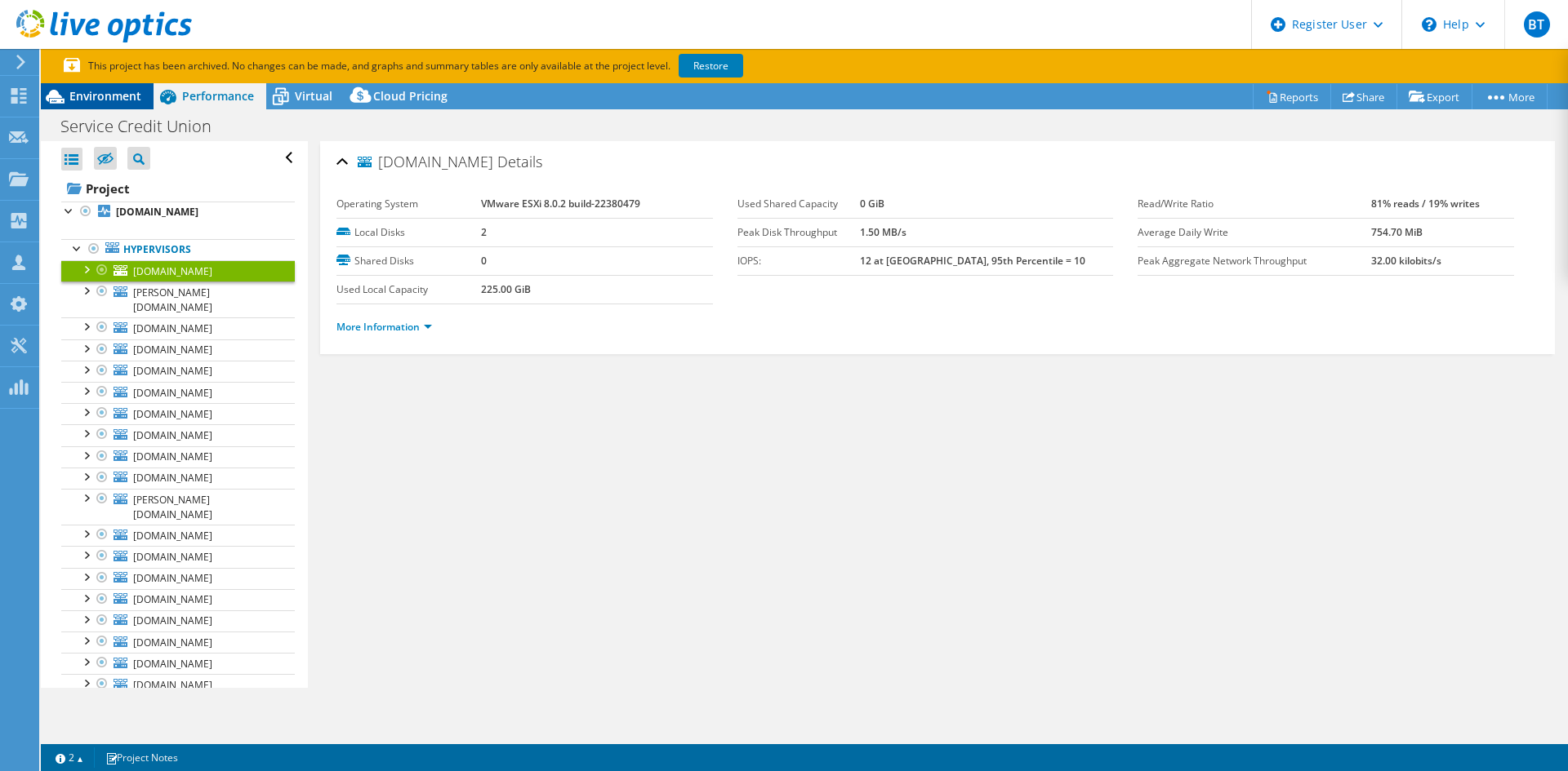
click at [95, 93] on span "Environment" at bounding box center [106, 96] width 72 height 16
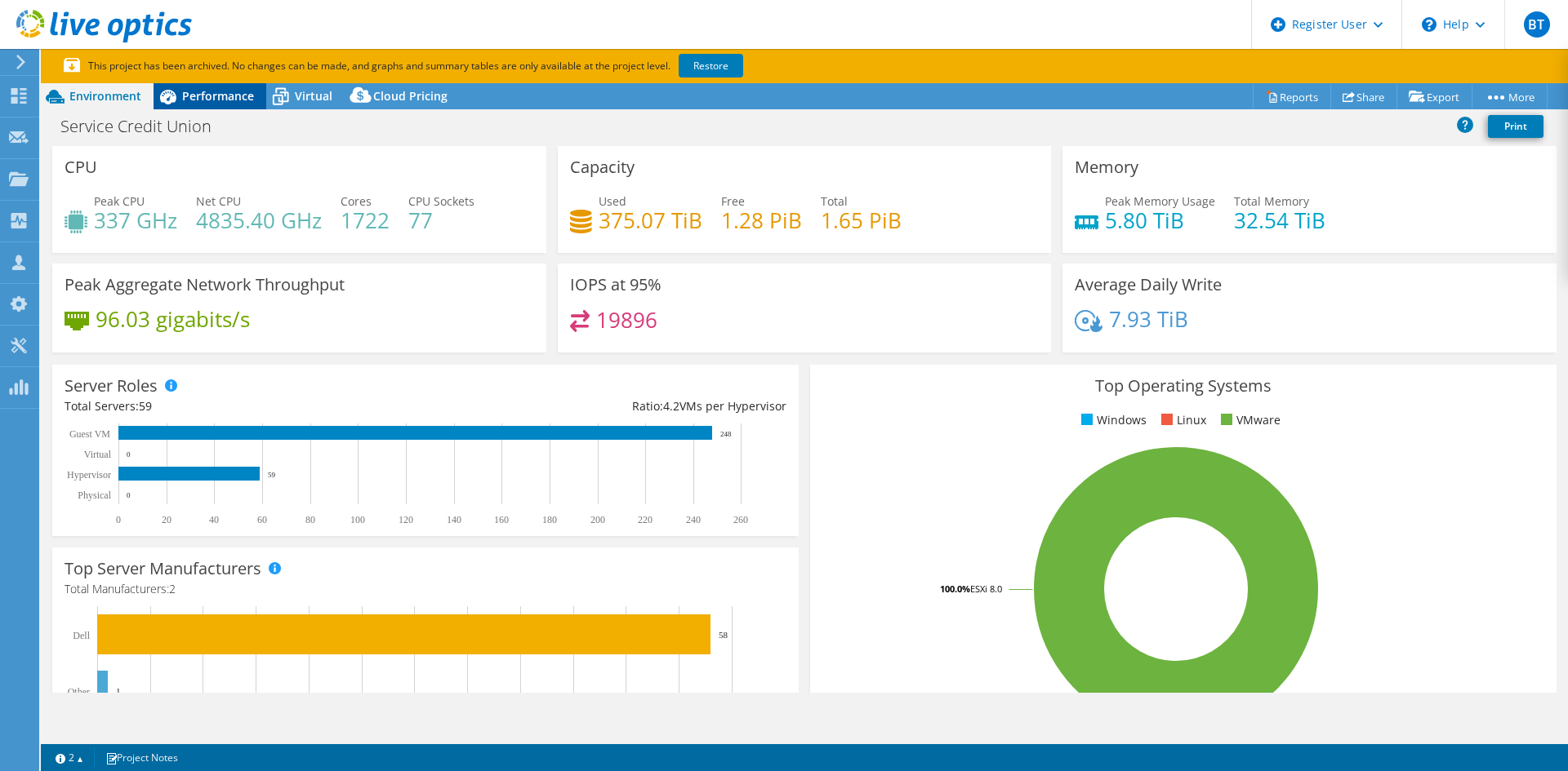
click at [164, 100] on icon at bounding box center [168, 97] width 16 height 15
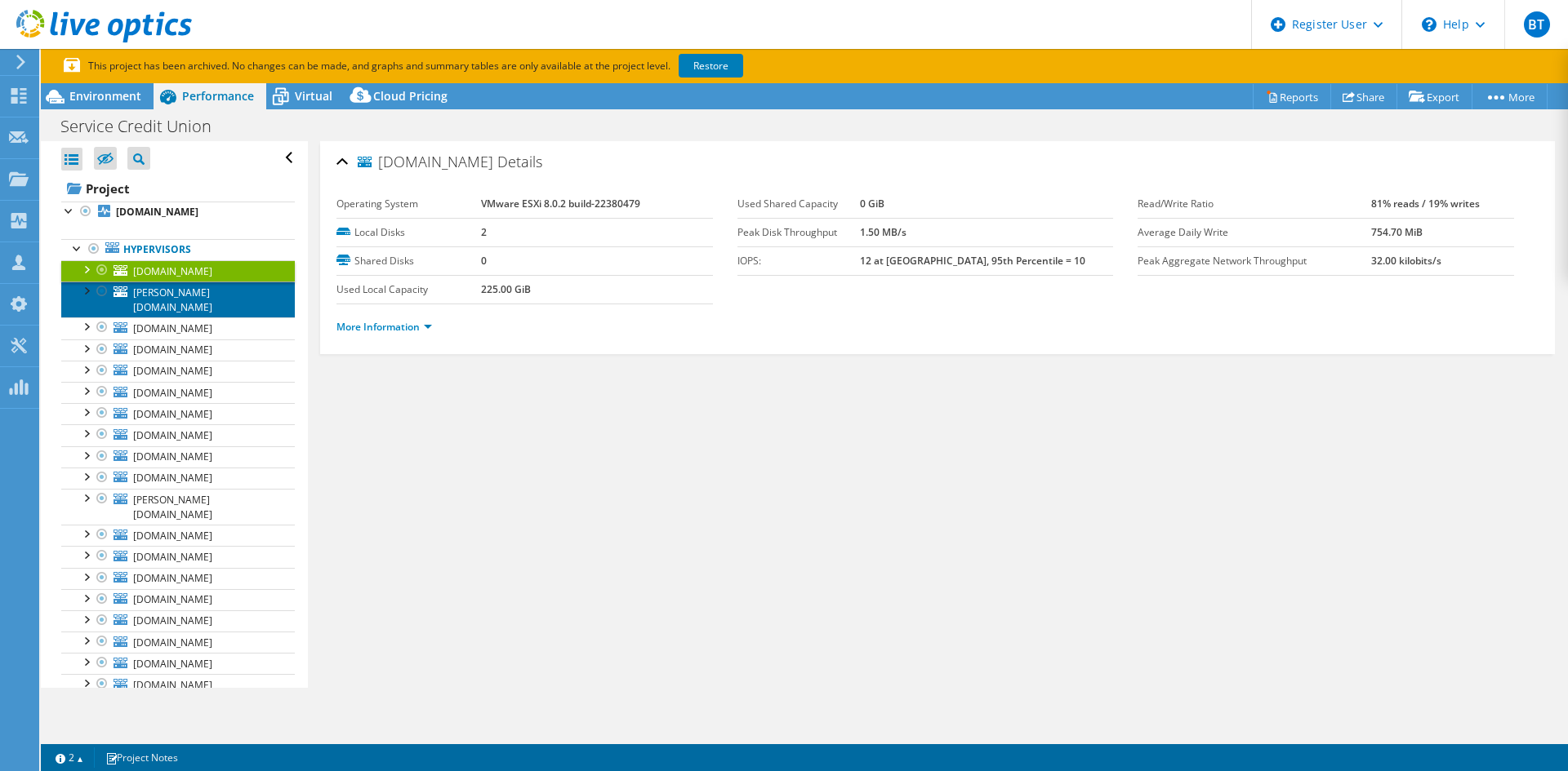
click at [182, 295] on span "[PERSON_NAME][DOMAIN_NAME]" at bounding box center [173, 300] width 80 height 28
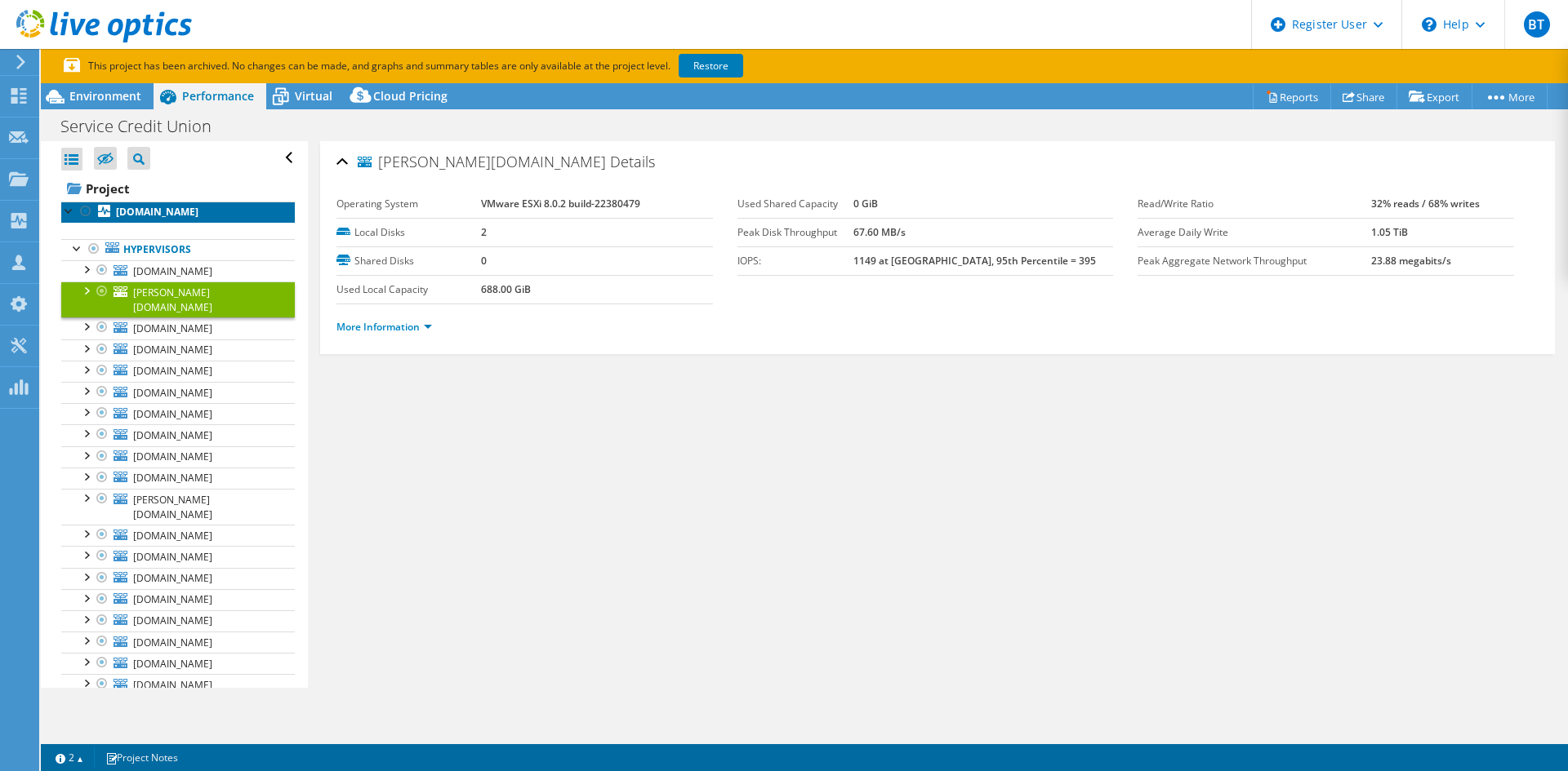
click at [161, 202] on link "[DOMAIN_NAME]" at bounding box center [178, 212] width 234 height 21
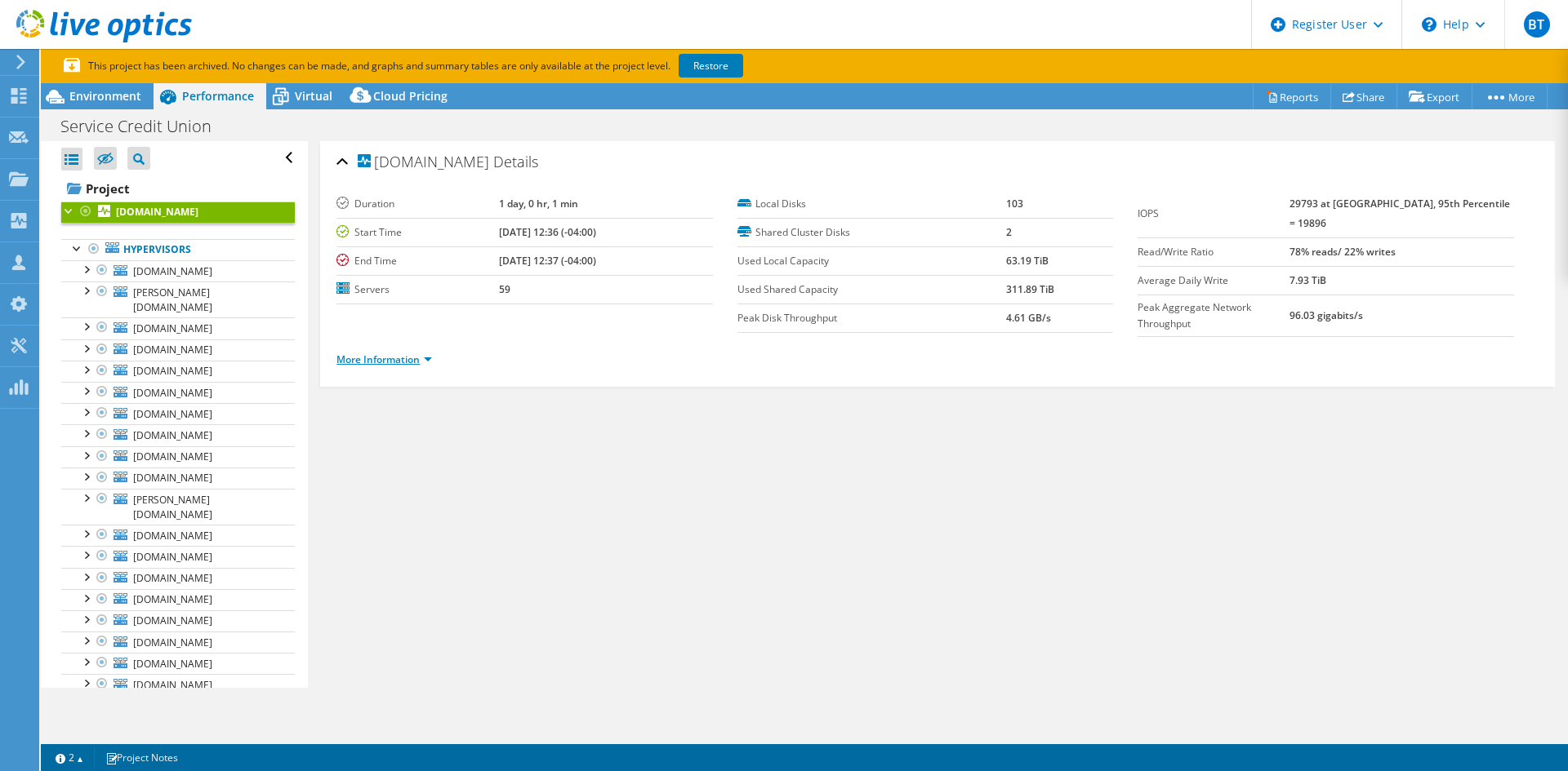
click at [402, 355] on link "More Information" at bounding box center [384, 360] width 95 height 14
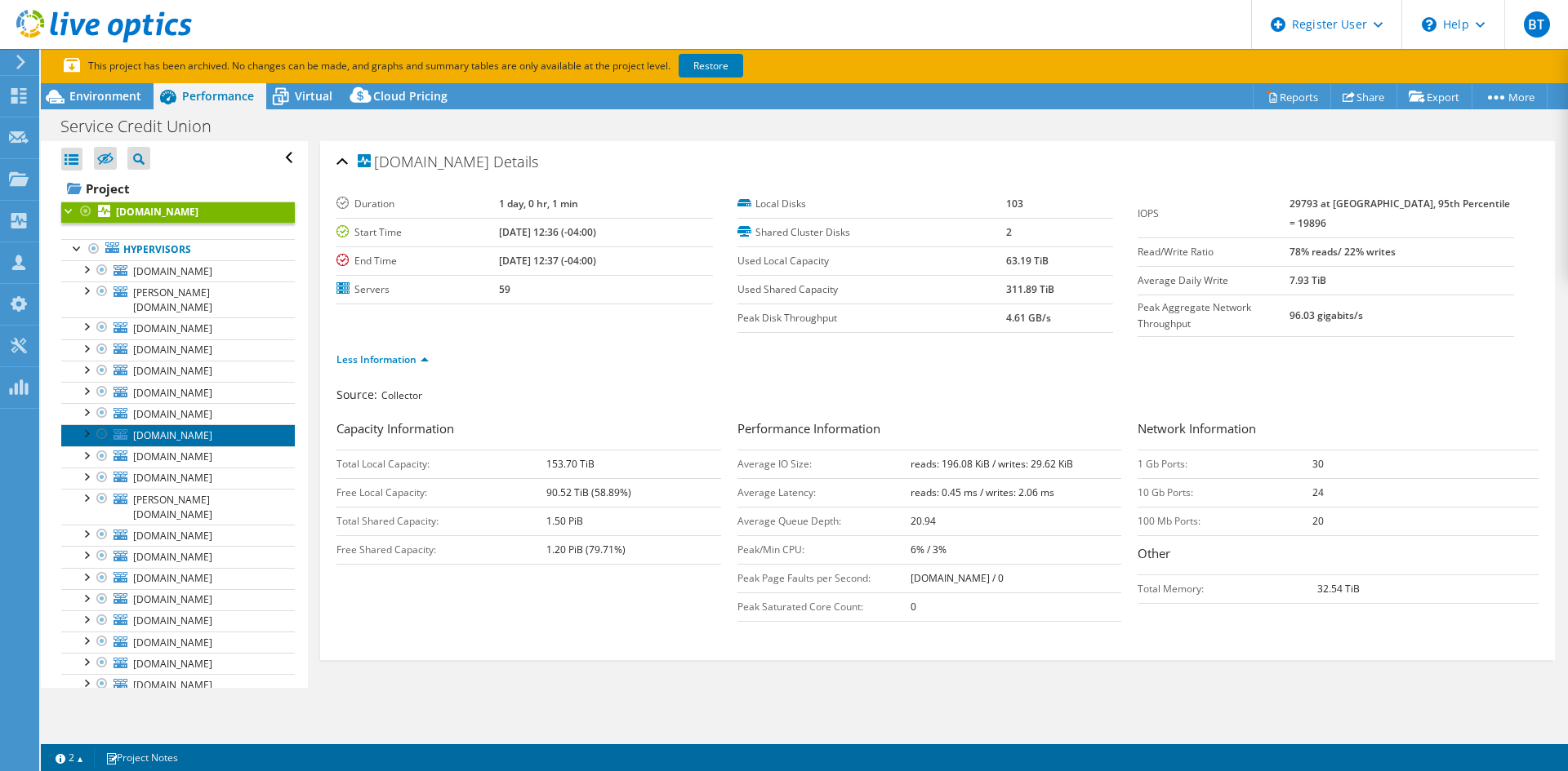
click at [197, 442] on span "[DOMAIN_NAME]" at bounding box center [173, 435] width 80 height 14
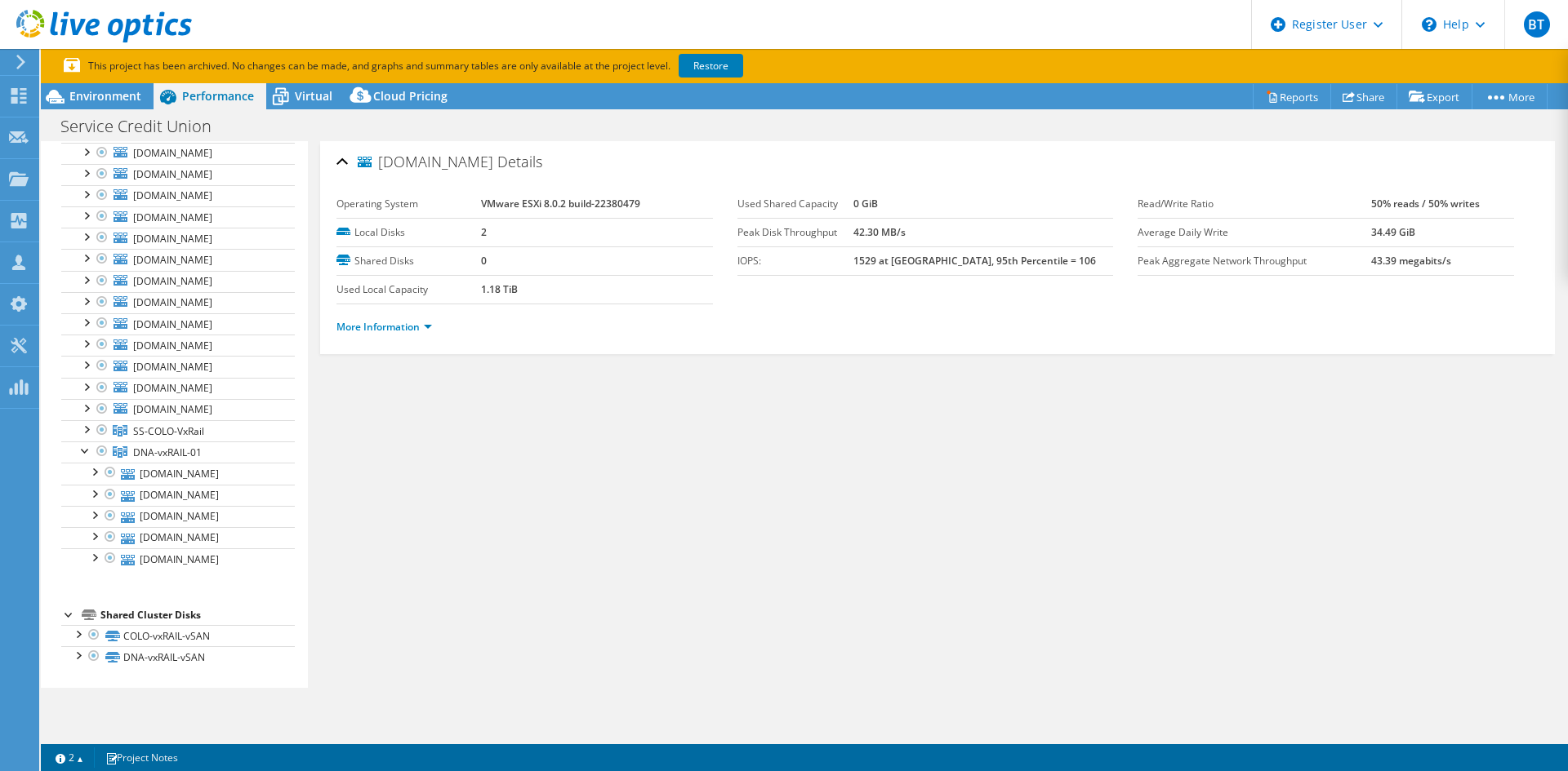
scroll to position [1281, 0]
click at [179, 435] on span "SS-COLO-VxRail" at bounding box center [168, 432] width 71 height 14
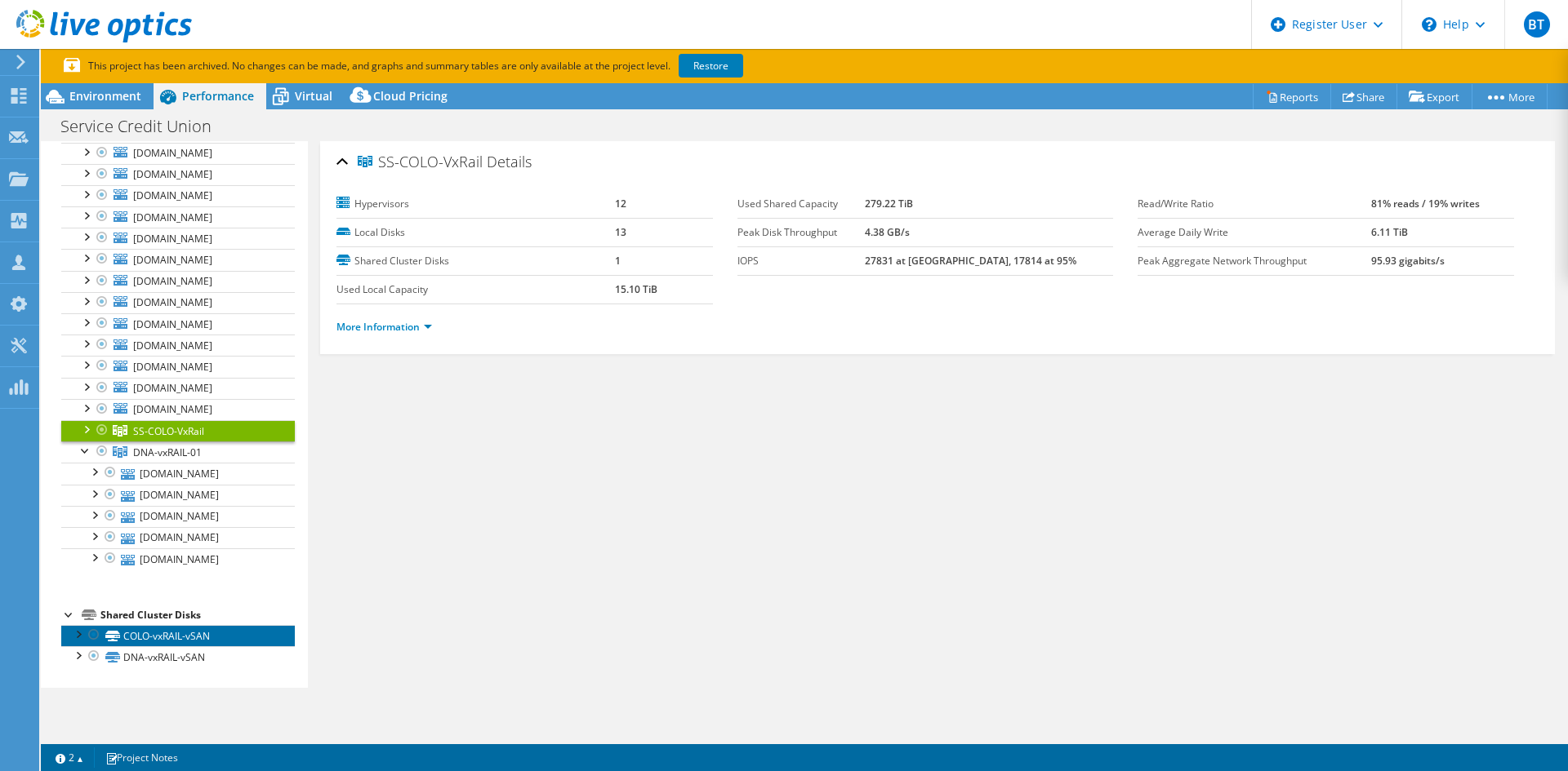
click at [191, 628] on link "COLO-vxRAIL-vSAN" at bounding box center [178, 636] width 234 height 21
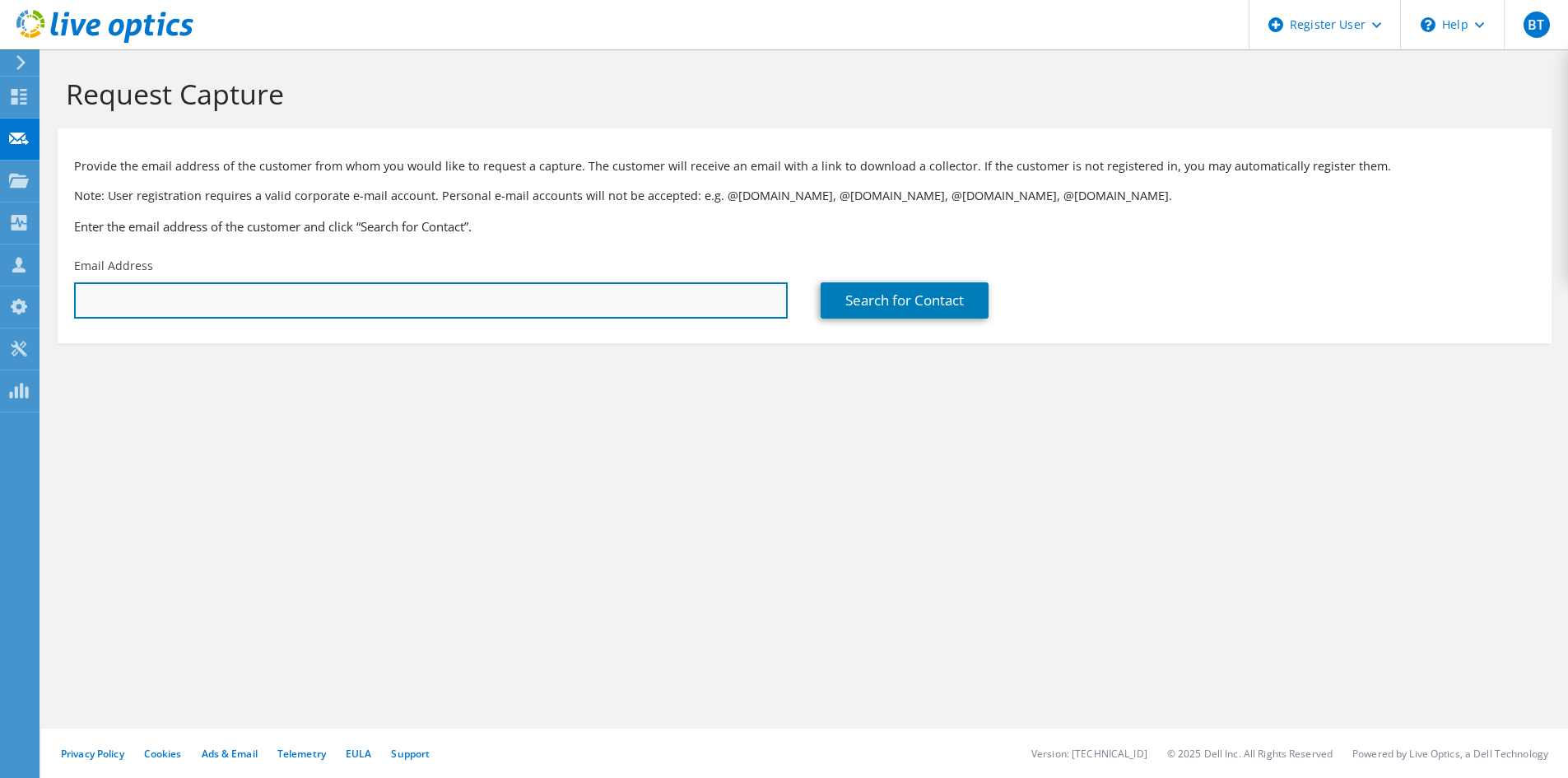
click at [648, 290] on input "text" at bounding box center [431, 300] width 714 height 36
paste input "[EMAIL_ADDRESS][DOMAIN_NAME]"
type input "[EMAIL_ADDRESS][DOMAIN_NAME]"
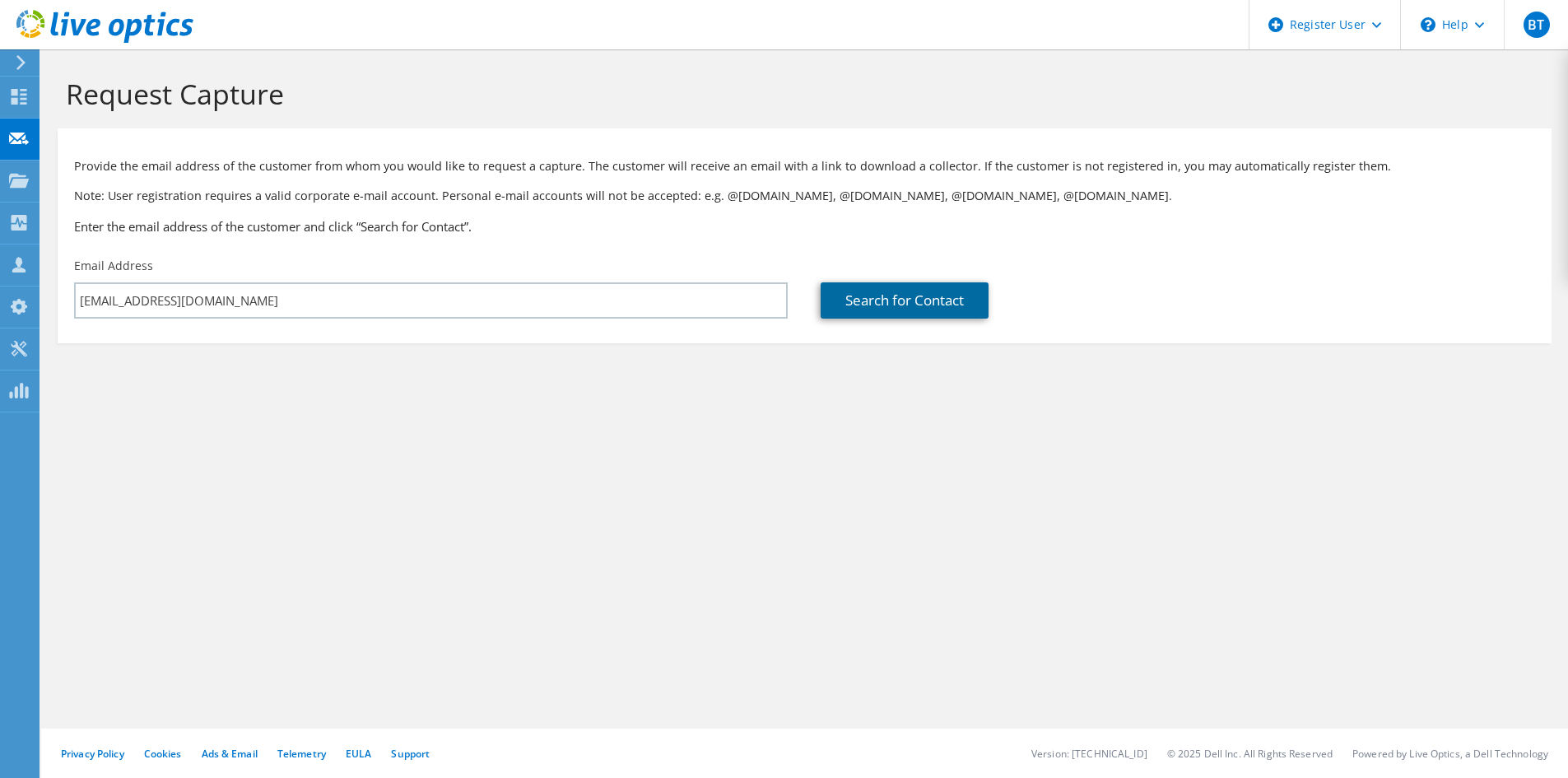
click at [900, 298] on link "Search for Contact" at bounding box center [905, 300] width 168 height 36
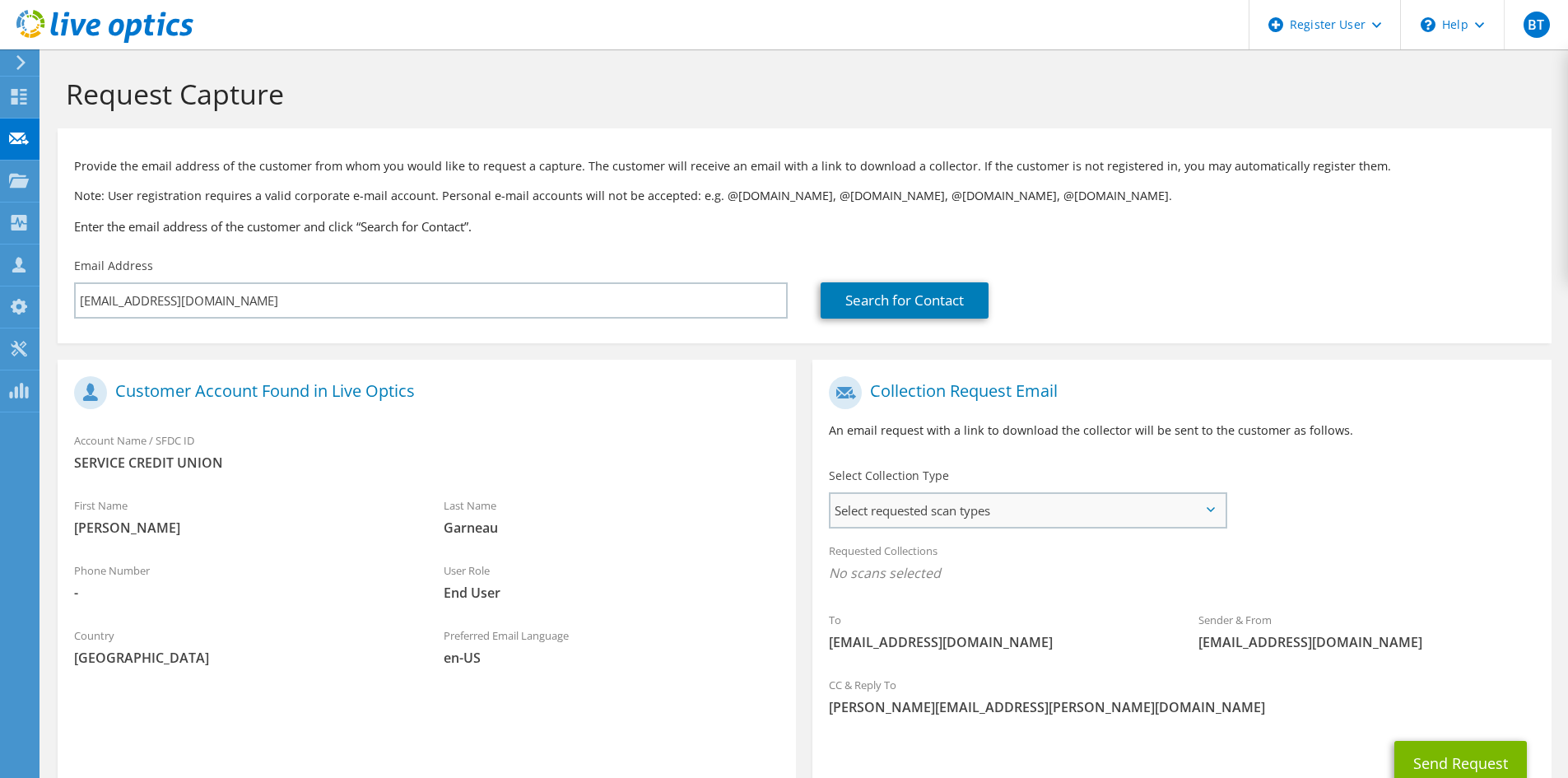
click at [1061, 517] on span "Select requested scan types" at bounding box center [1027, 511] width 394 height 33
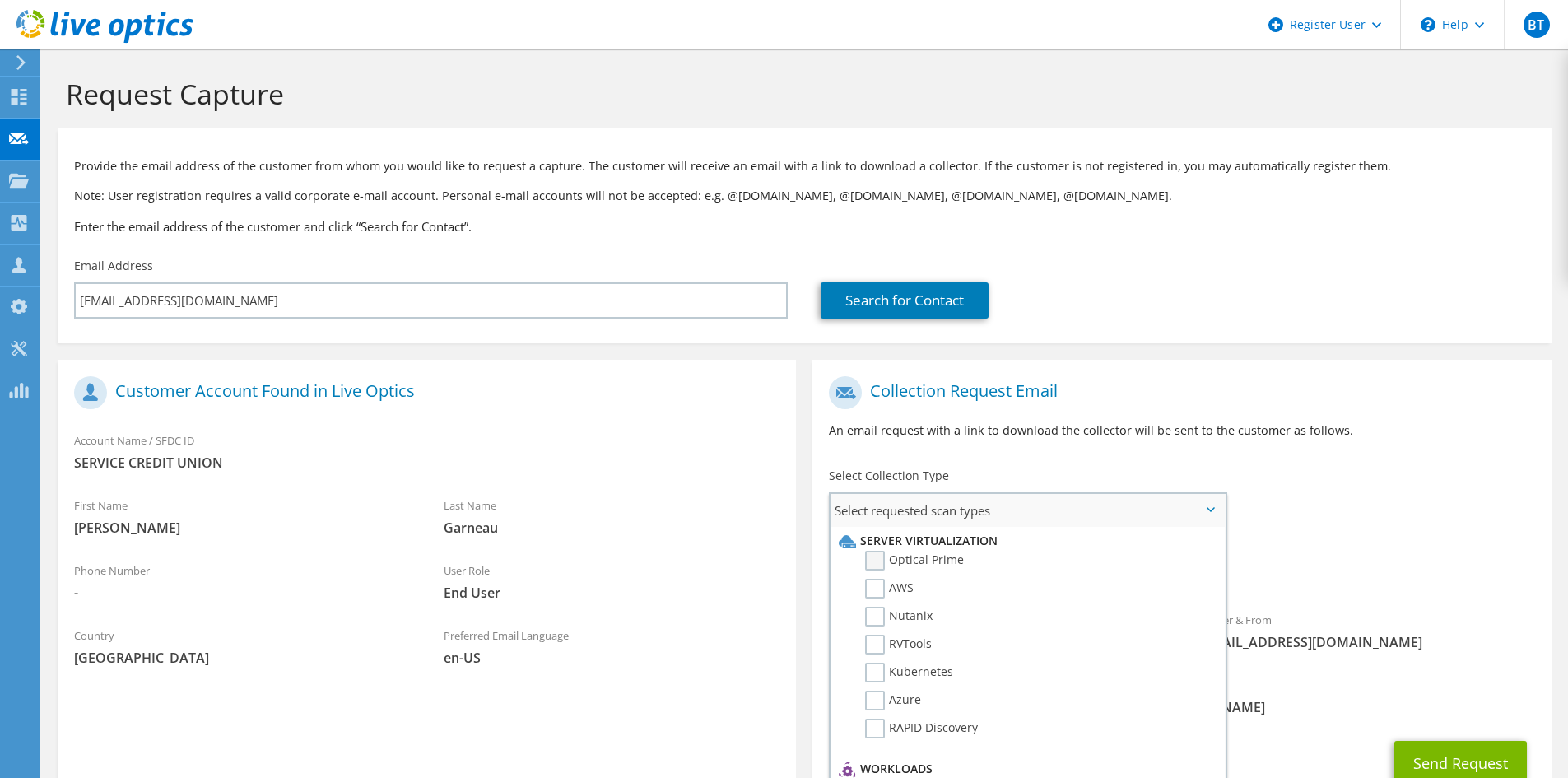
click at [880, 557] on label "Optical Prime" at bounding box center [914, 561] width 99 height 20
click at [0, 0] on input "Optical Prime" at bounding box center [0, 0] width 0 height 0
click at [958, 437] on p "An email request with a link to download the collector will be sent to the cust…" at bounding box center [1181, 431] width 705 height 19
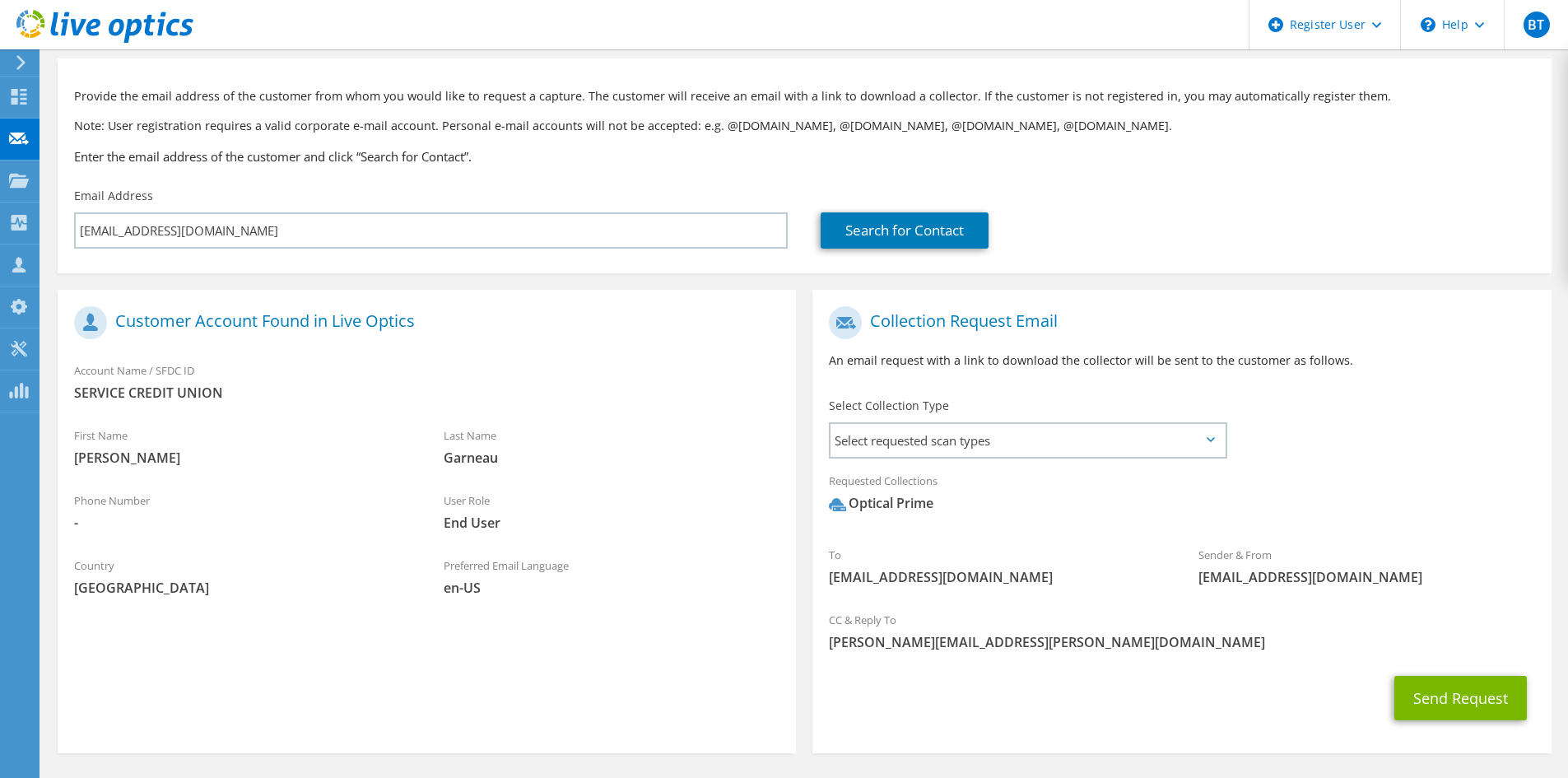
scroll to position [127, 0]
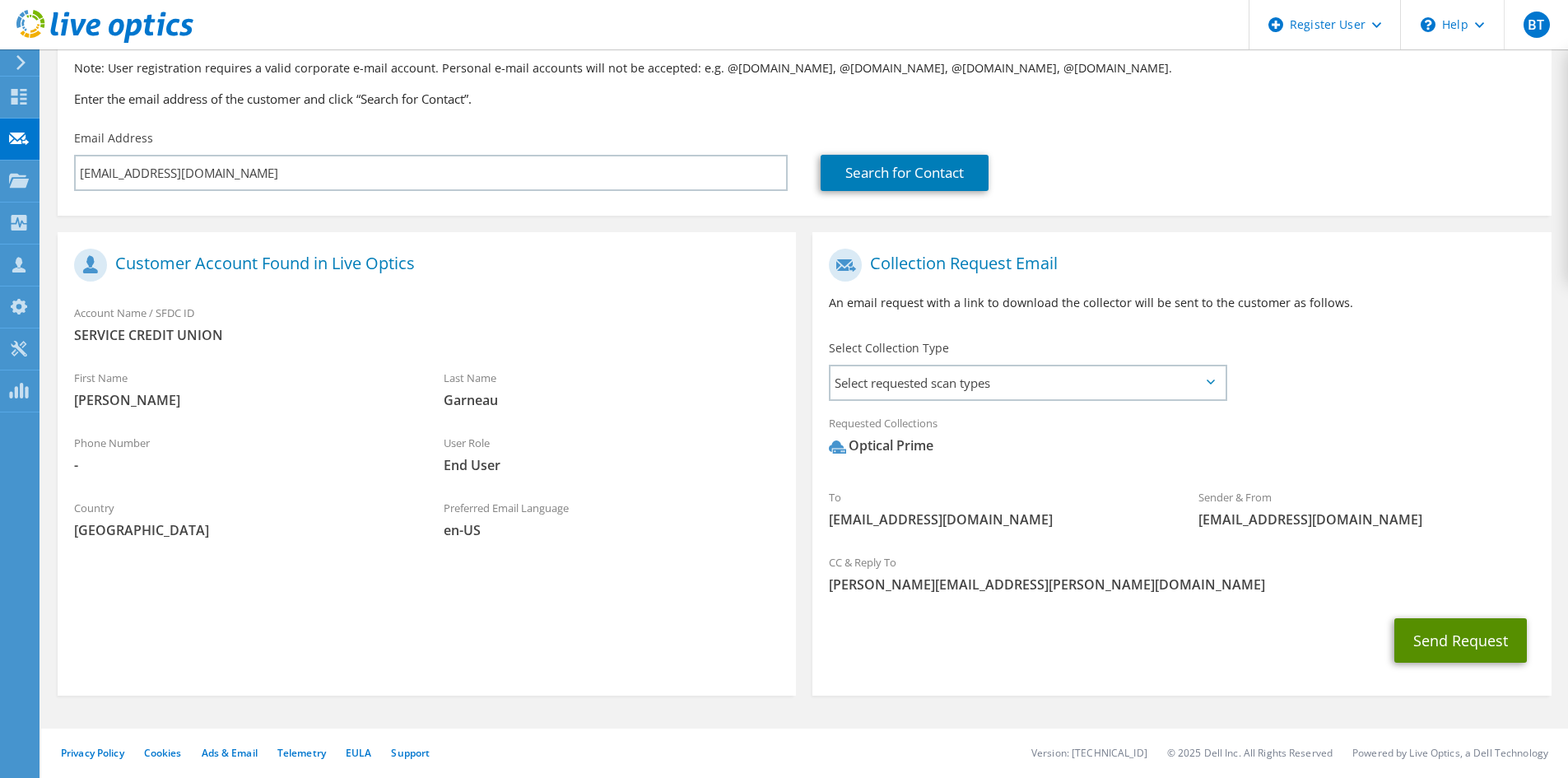
click at [1419, 625] on button "Send Request" at bounding box center [1459, 640] width 132 height 44
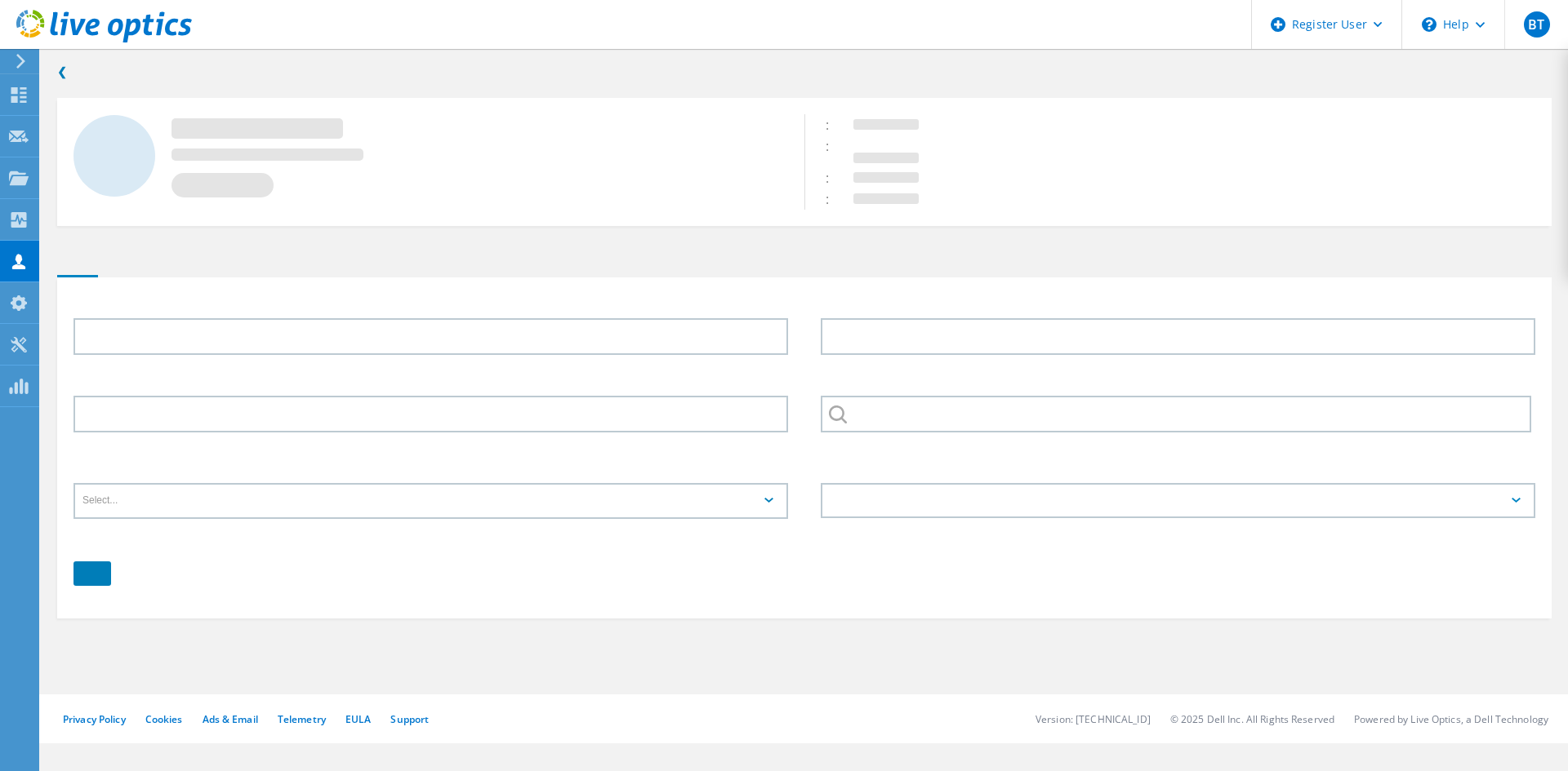
type input "[PERSON_NAME]"
type input "Garneau"
type input "SERVICE CREDIT UNION"
type input "English"
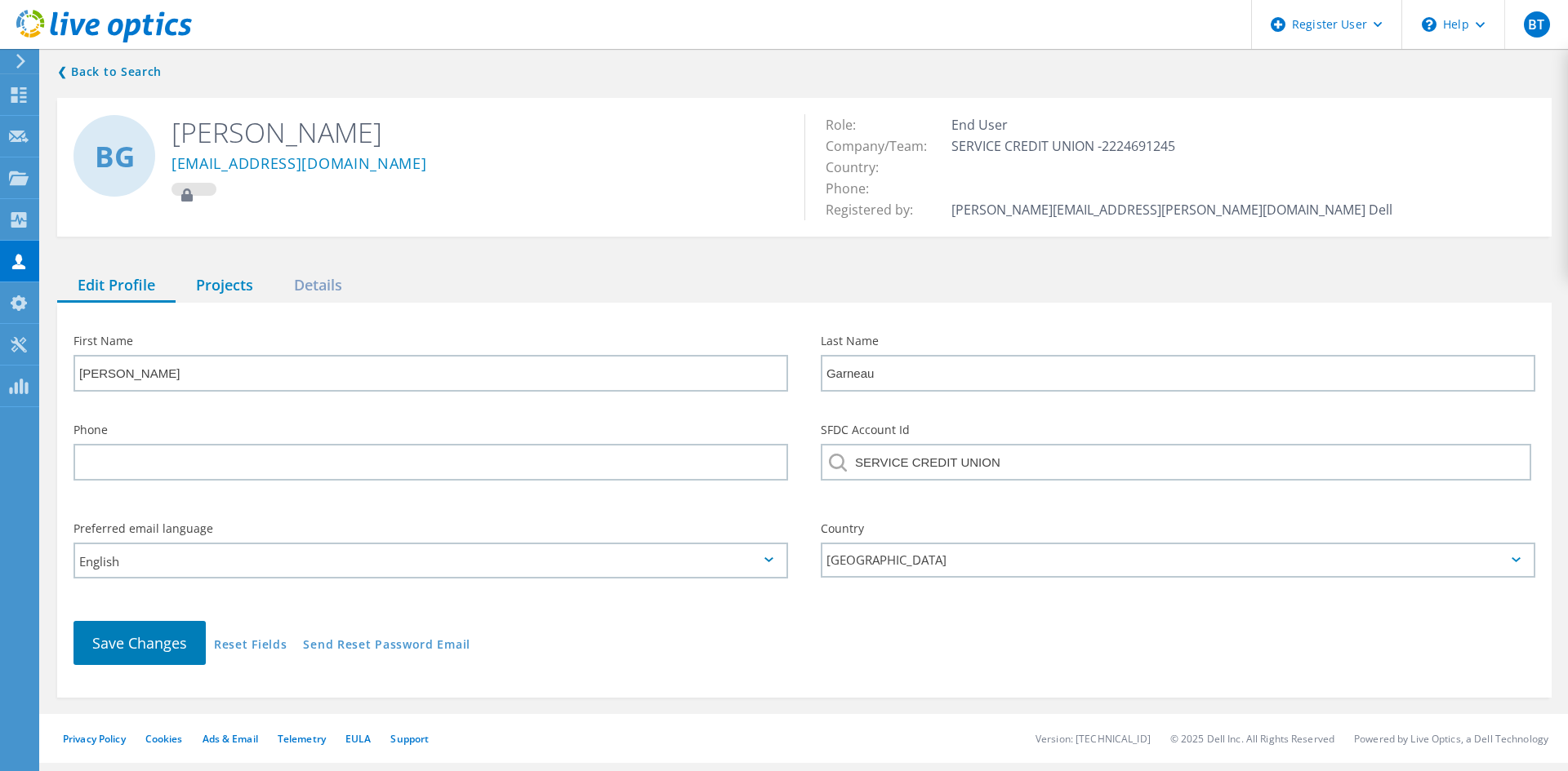
click at [229, 291] on div "Projects" at bounding box center [224, 286] width 98 height 33
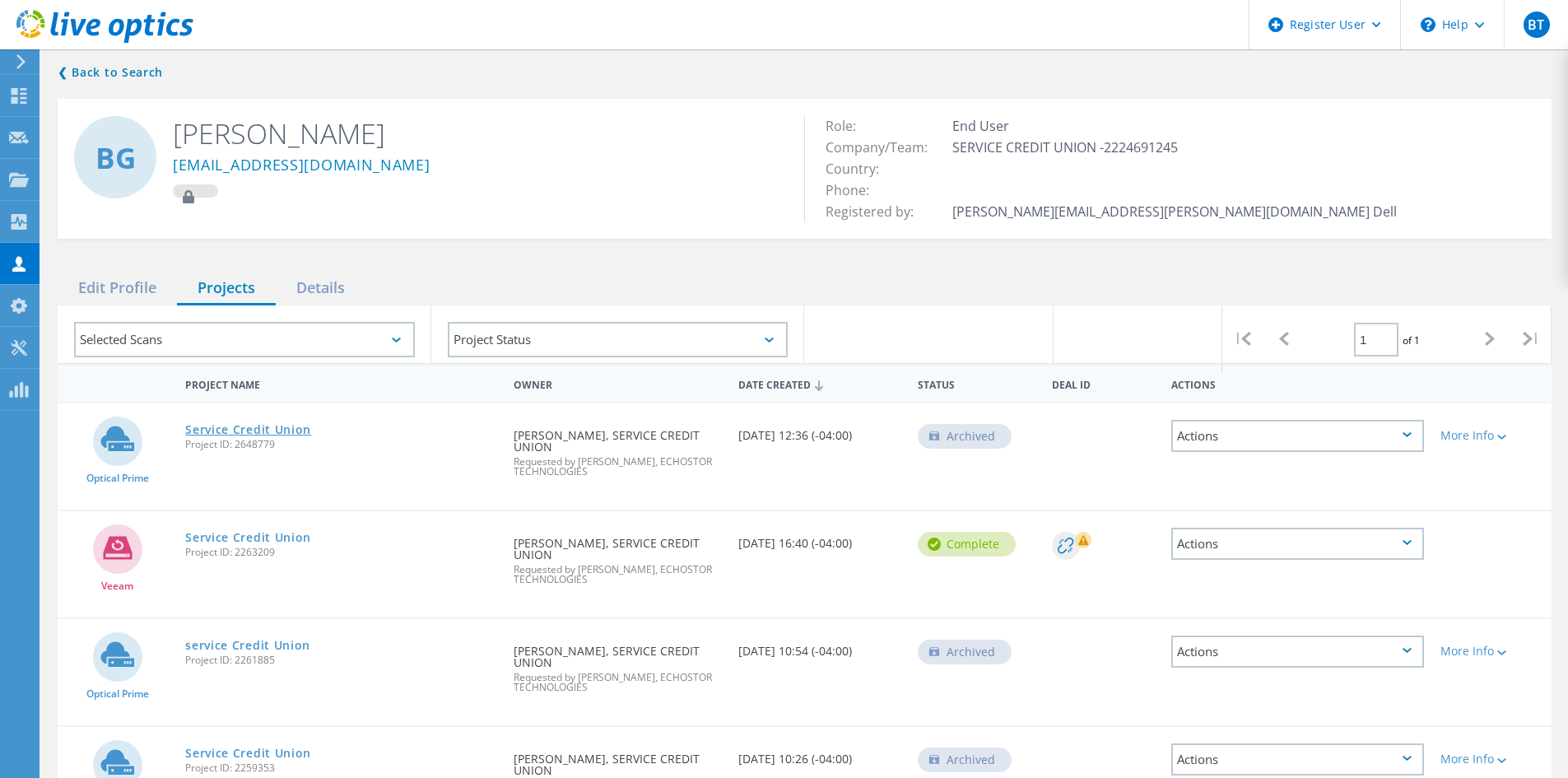
click at [260, 435] on link "Service Credit Union" at bounding box center [247, 430] width 126 height 12
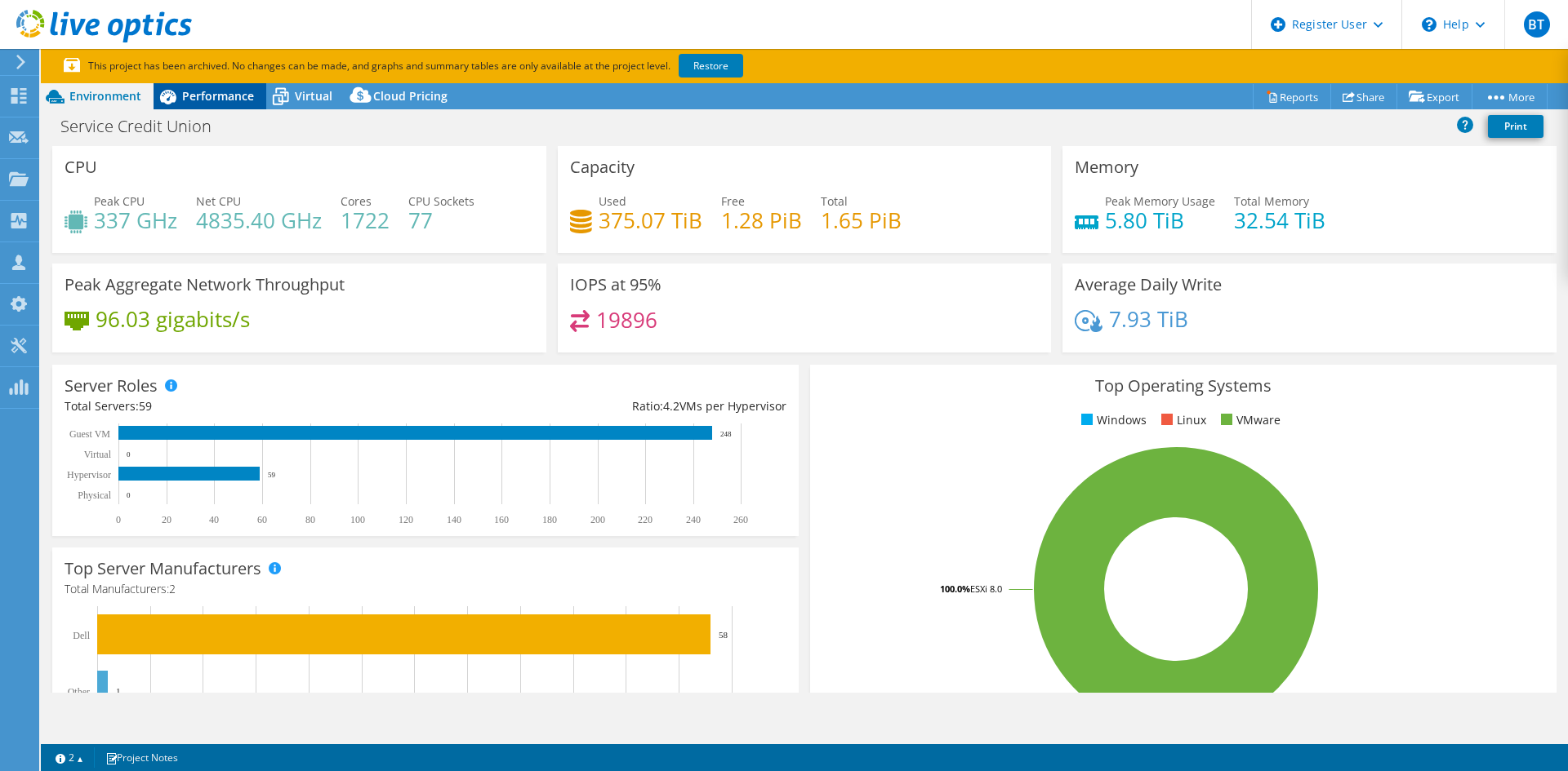
click at [212, 100] on span "Performance" at bounding box center [218, 96] width 72 height 16
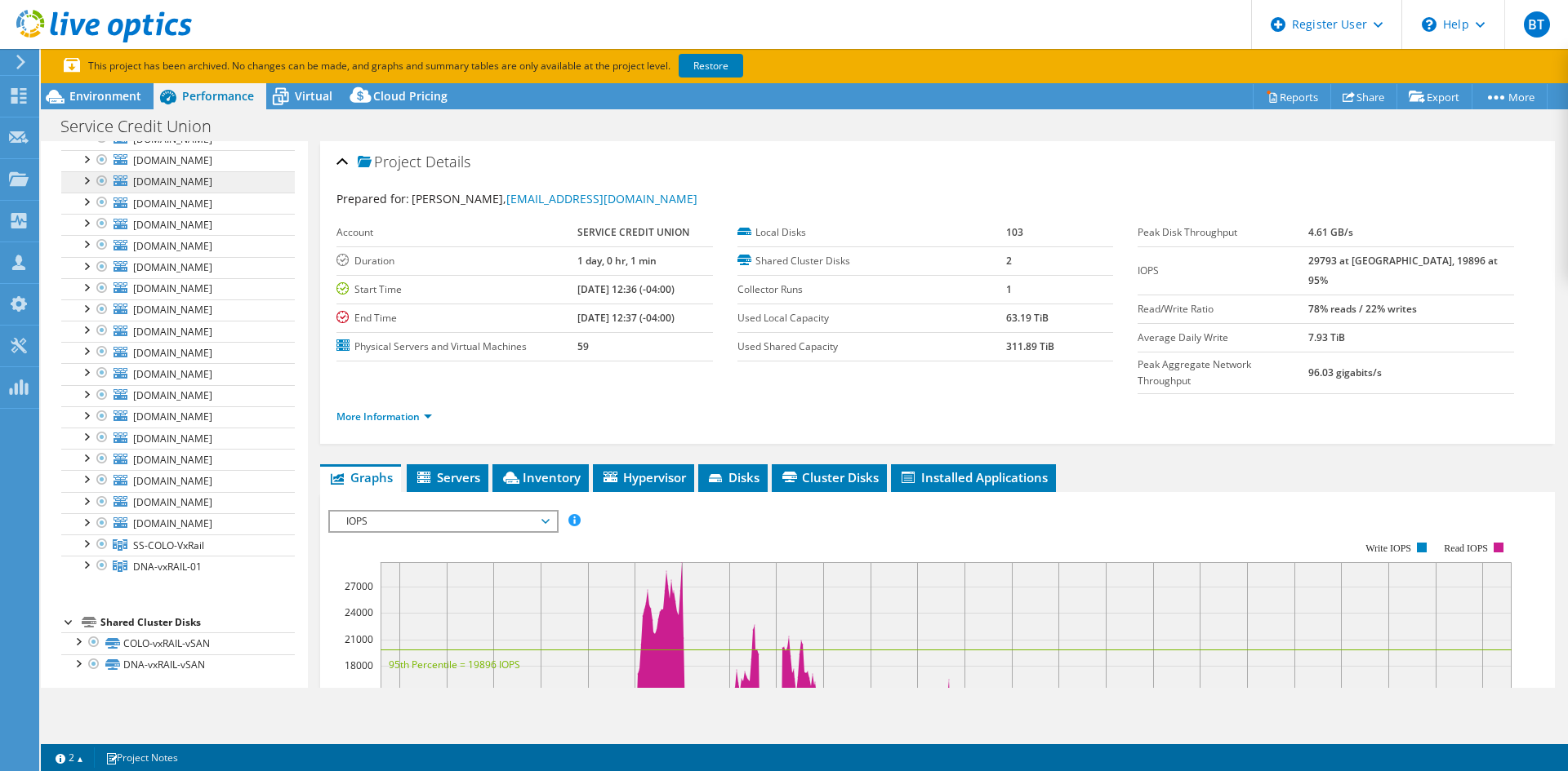
scroll to position [1174, 0]
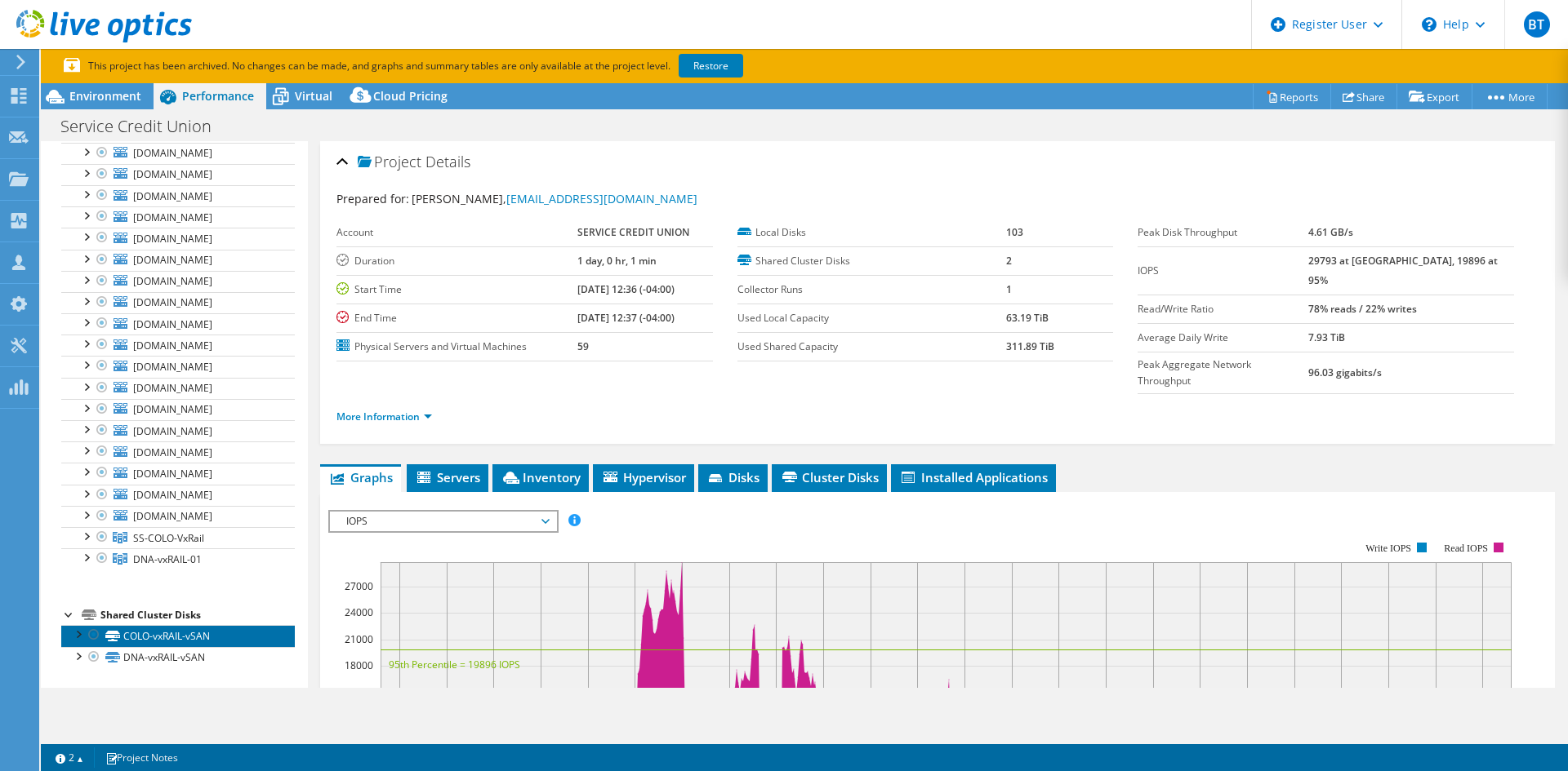
click at [229, 633] on link "COLO-vxRAIL-vSAN" at bounding box center [178, 636] width 234 height 21
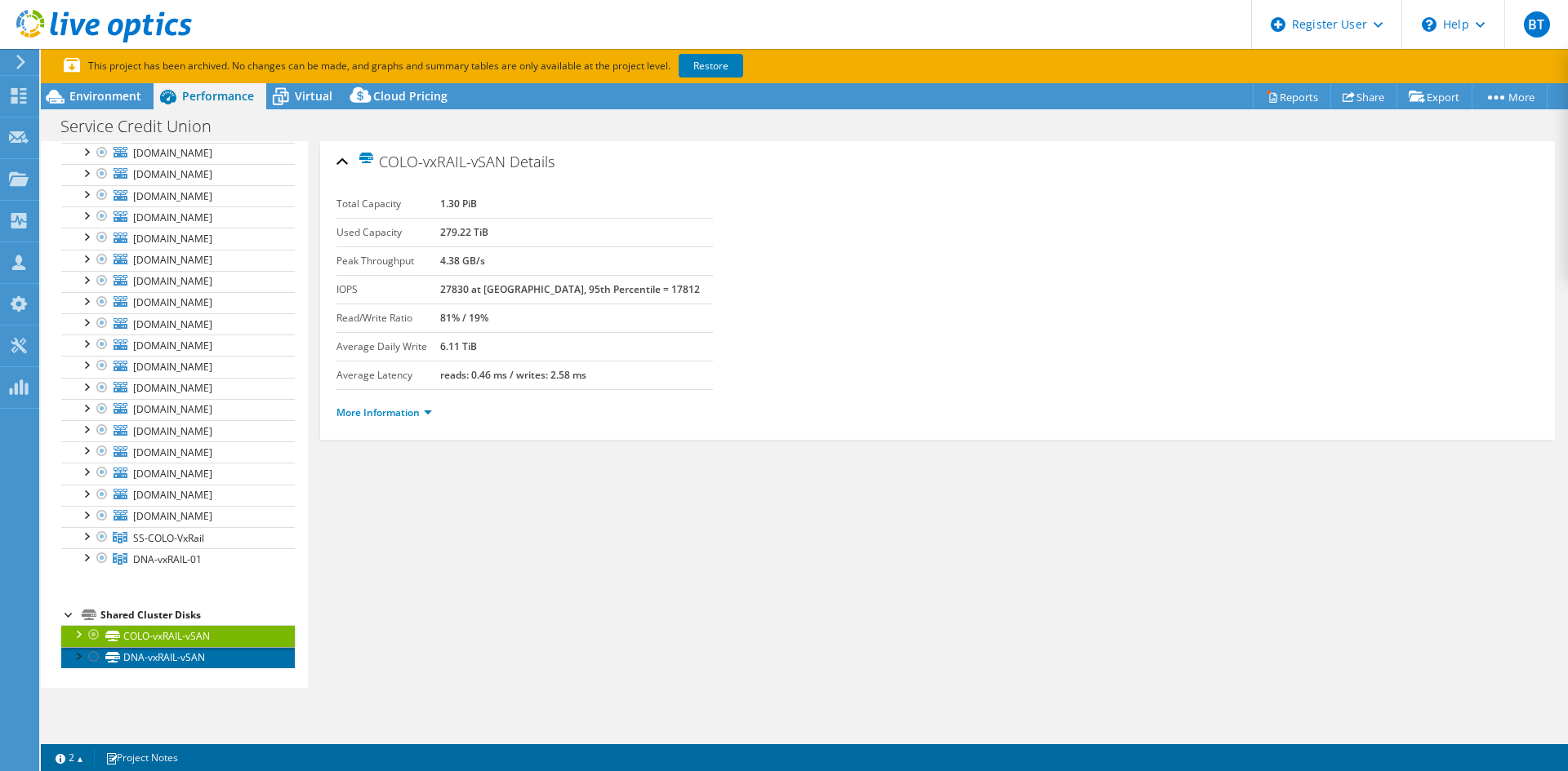
click at [188, 653] on link "DNA-vxRAIL-vSAN" at bounding box center [178, 658] width 234 height 21
click at [178, 626] on link "COLO-vxRAIL-vSAN" at bounding box center [178, 636] width 234 height 21
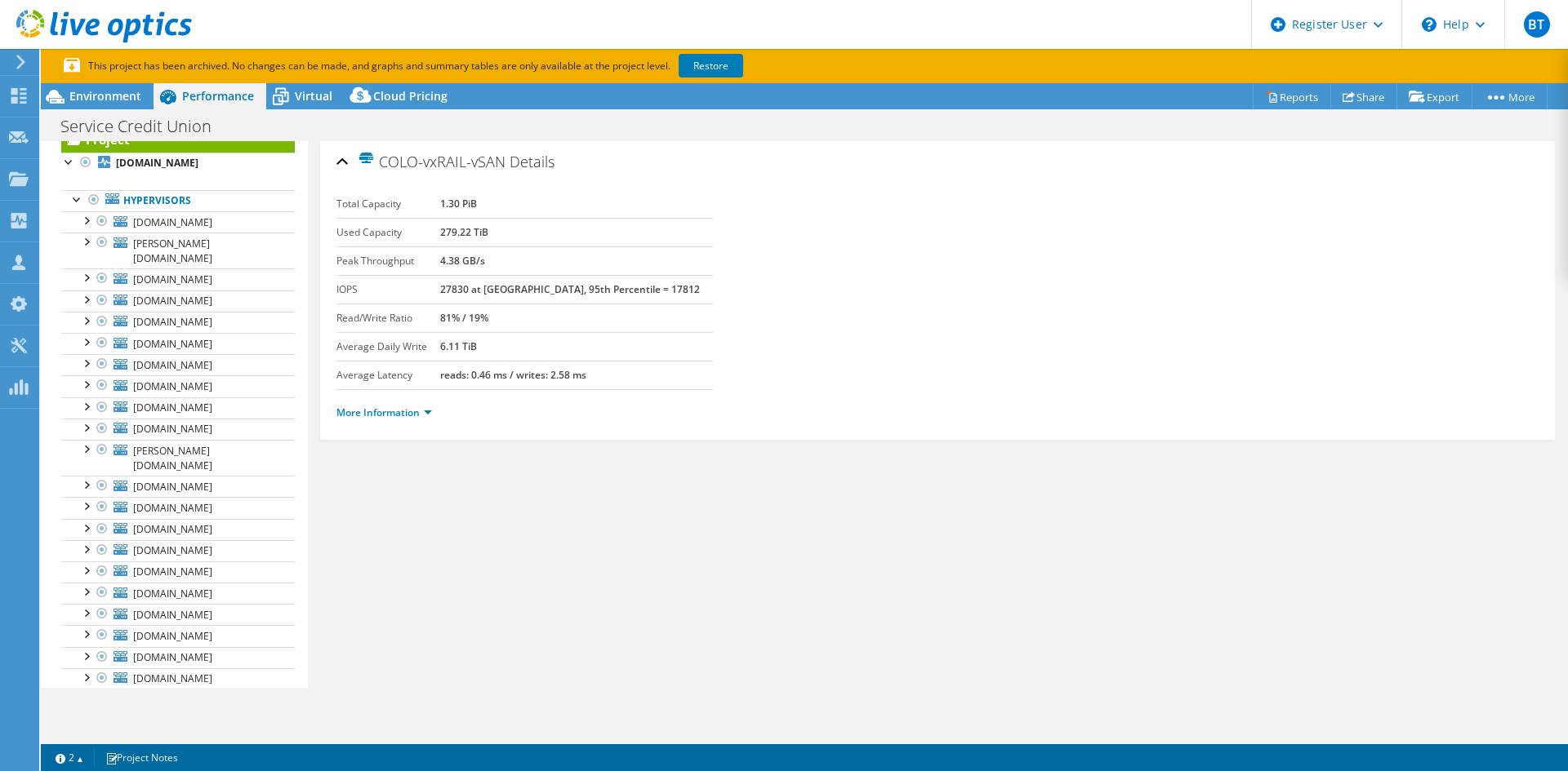
scroll to position [0, 0]
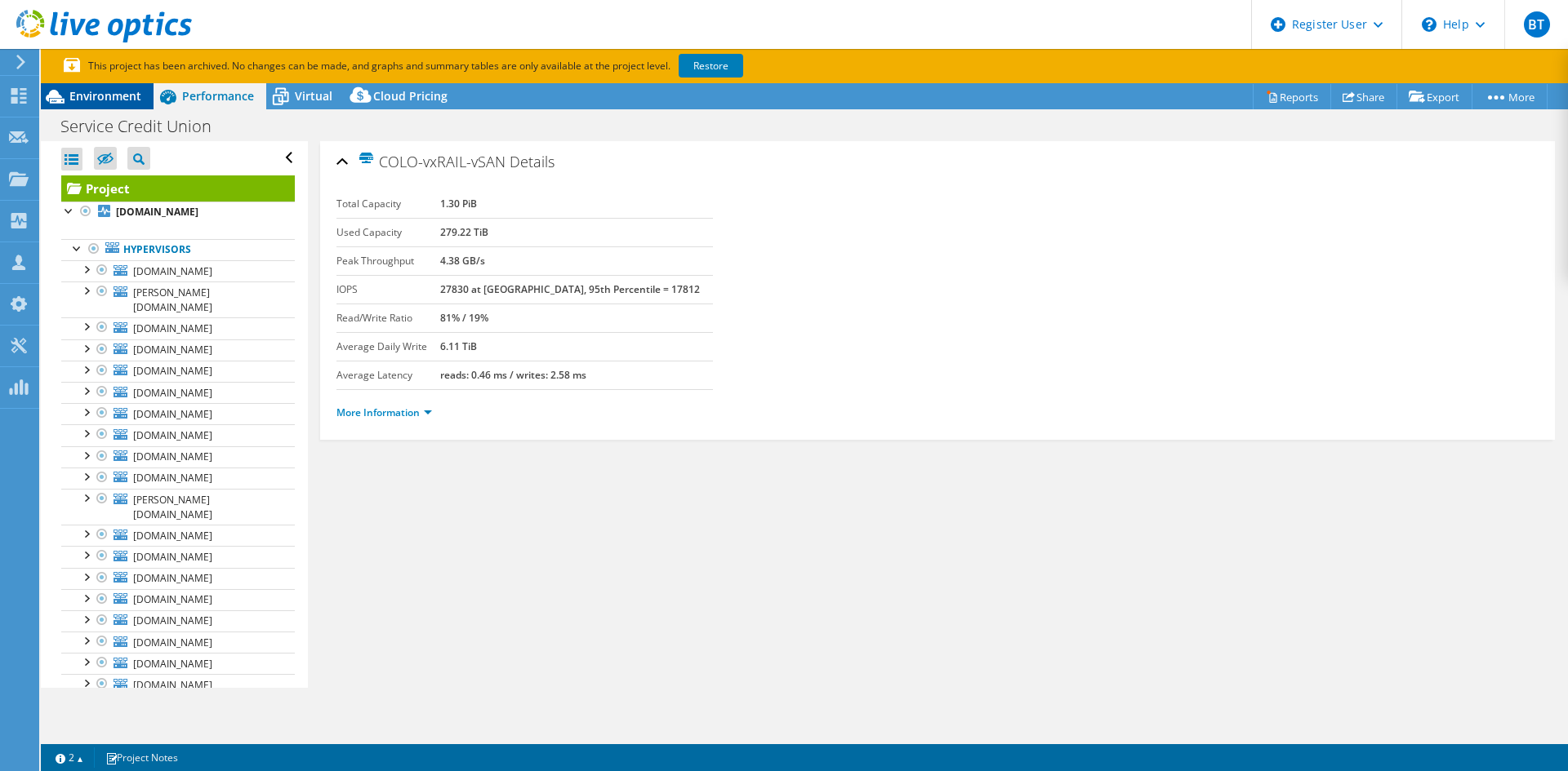
click at [114, 88] on span "Environment" at bounding box center [106, 96] width 72 height 16
